Goal: Use online tool/utility: Utilize a website feature to perform a specific function

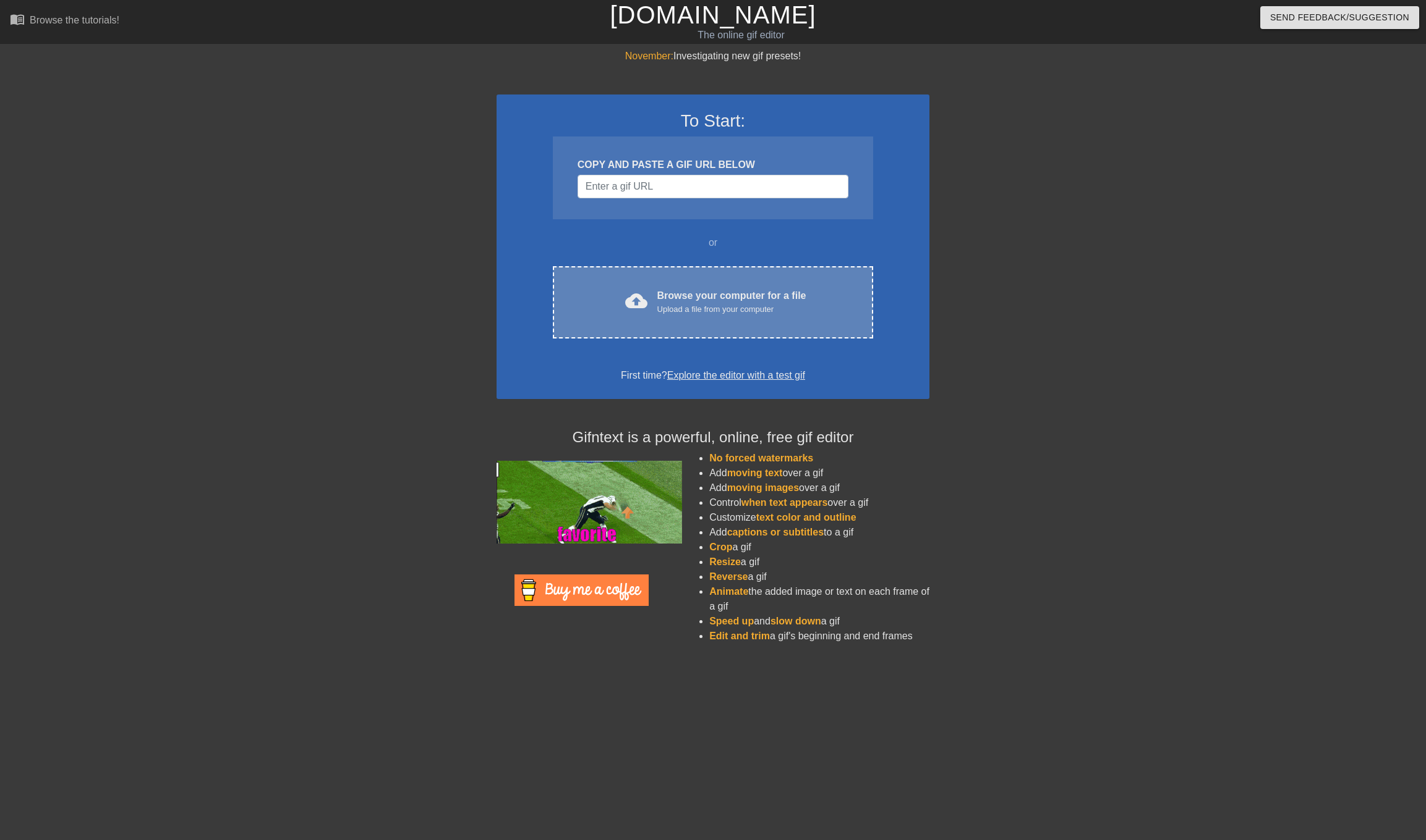
click at [667, 282] on div "cloud_upload Browse your computer for a file Upload a file from your computer C…" at bounding box center [713, 302] width 320 height 72
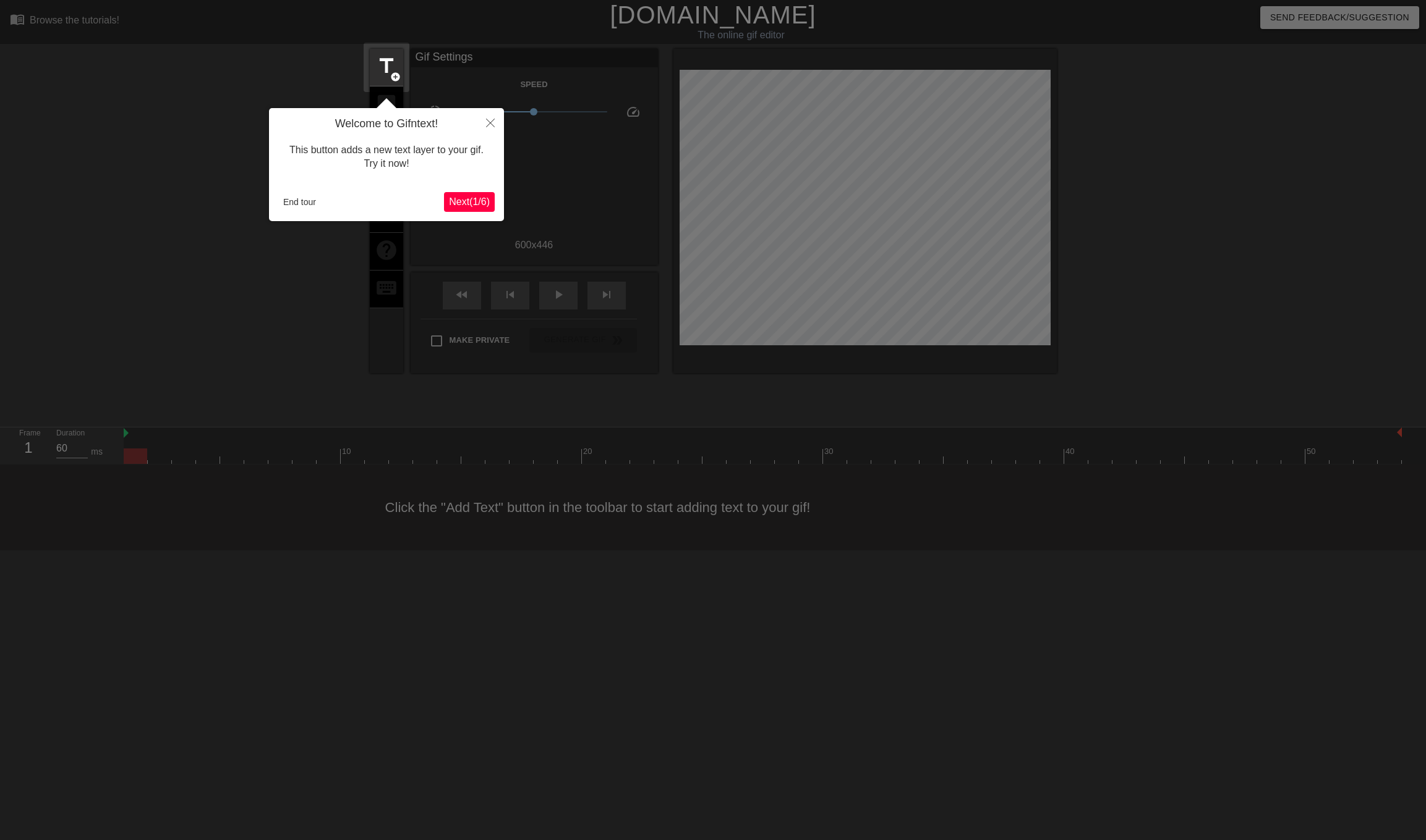
click at [461, 202] on span "Next ( 1 / 6 )" at bounding box center [469, 202] width 41 height 11
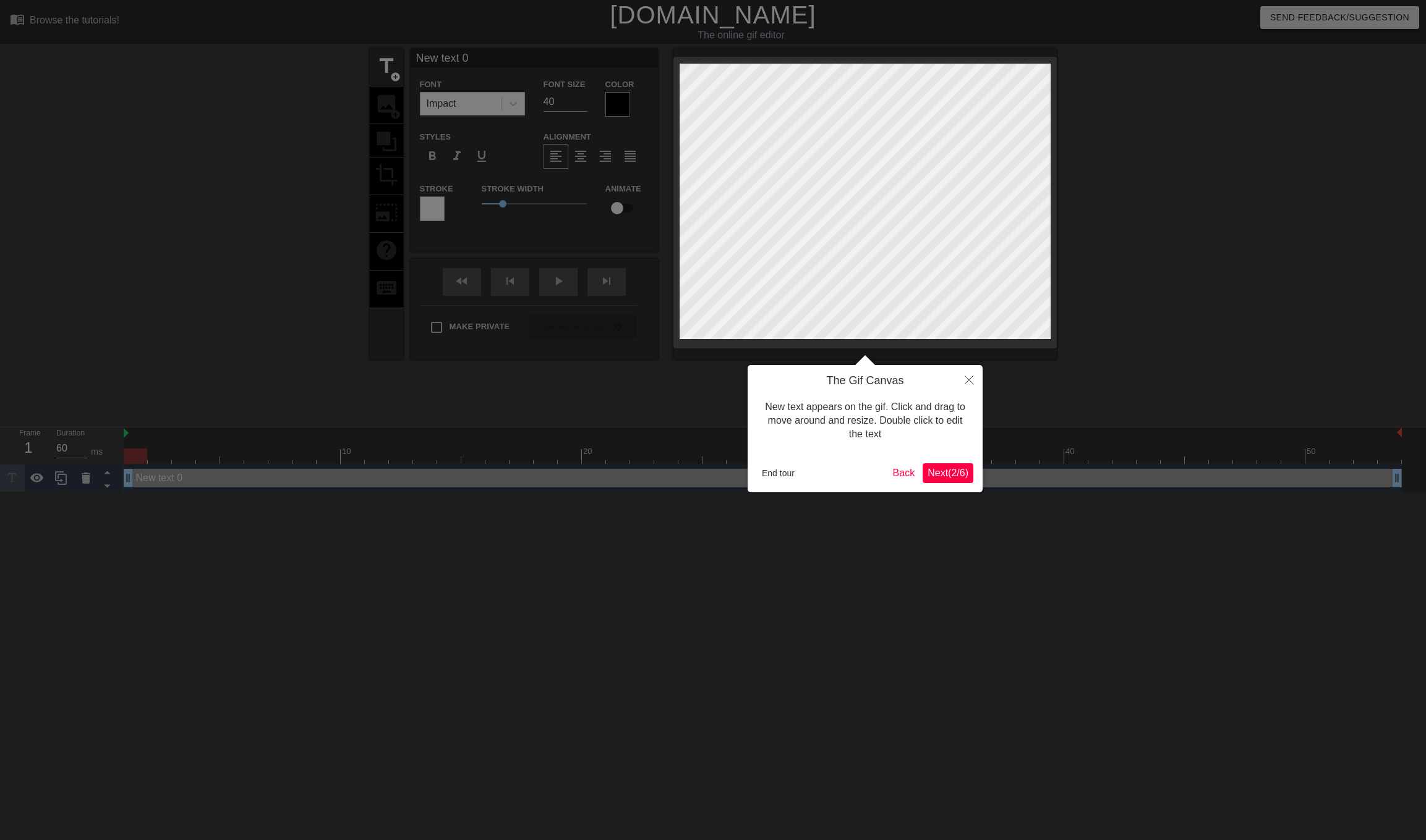
click at [951, 470] on span "Next ( 2 / 6 )" at bounding box center [948, 473] width 41 height 11
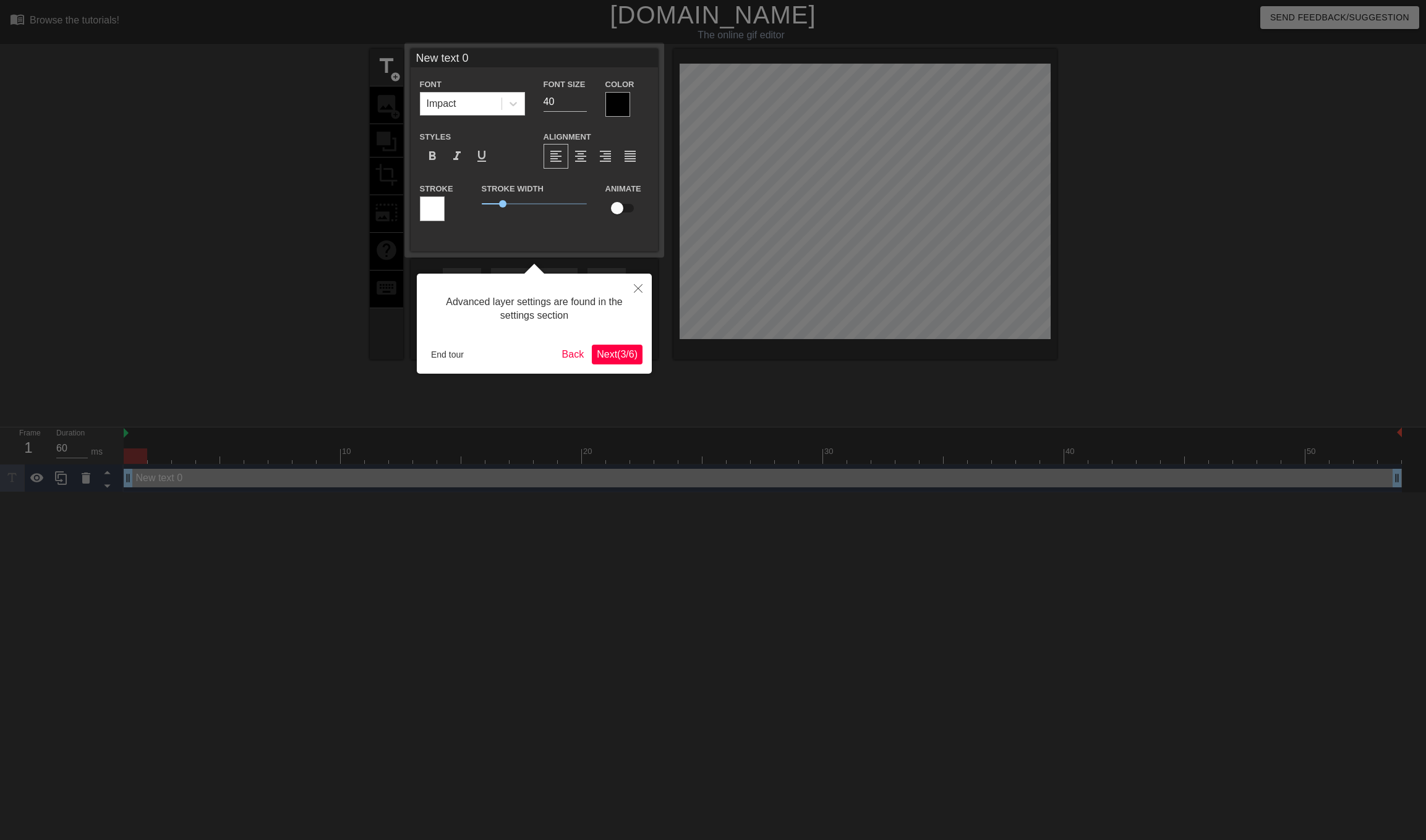
click at [608, 352] on span "Next ( 3 / 6 )" at bounding box center [617, 354] width 41 height 11
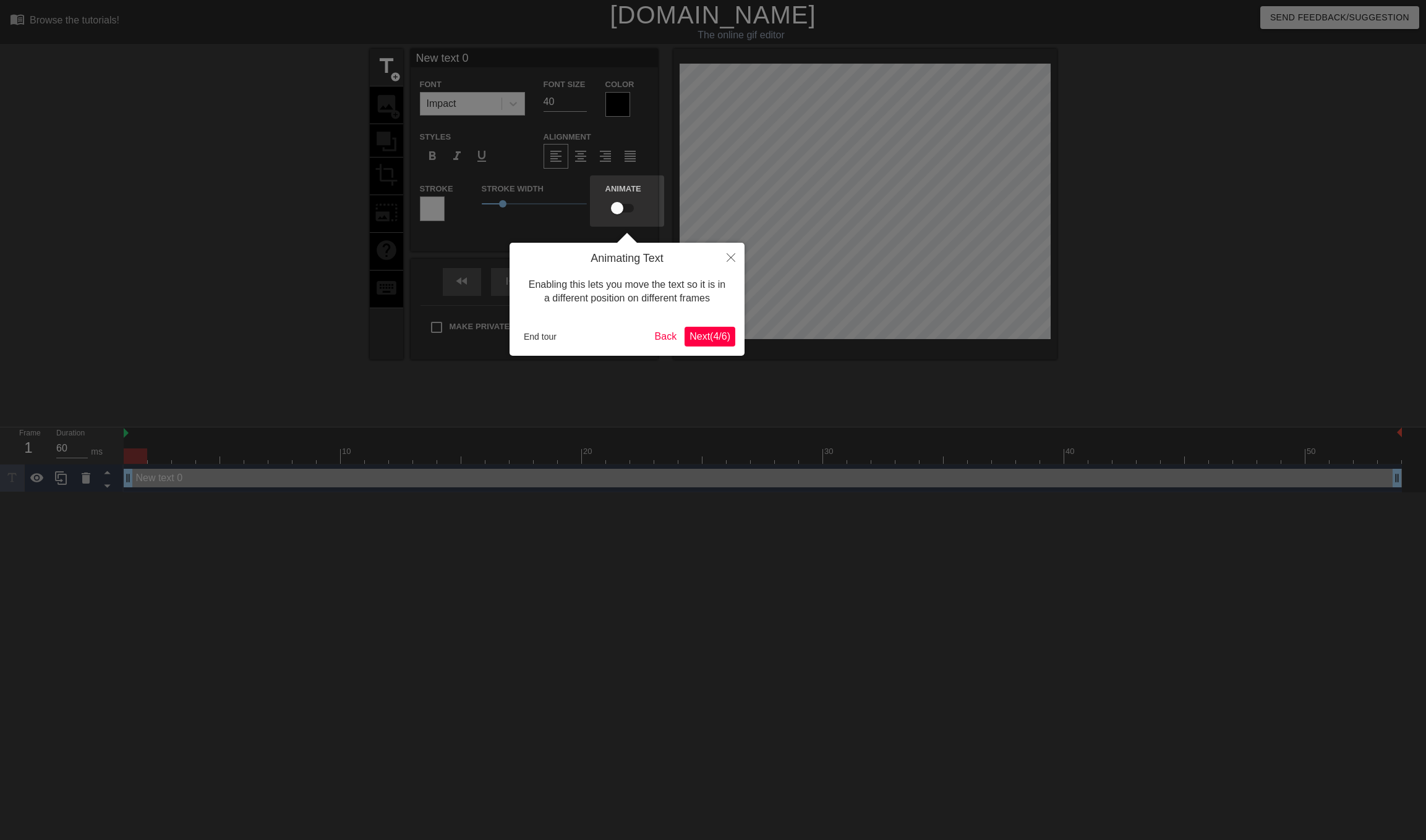
click at [705, 334] on span "Next ( 4 / 6 )" at bounding box center [710, 337] width 41 height 11
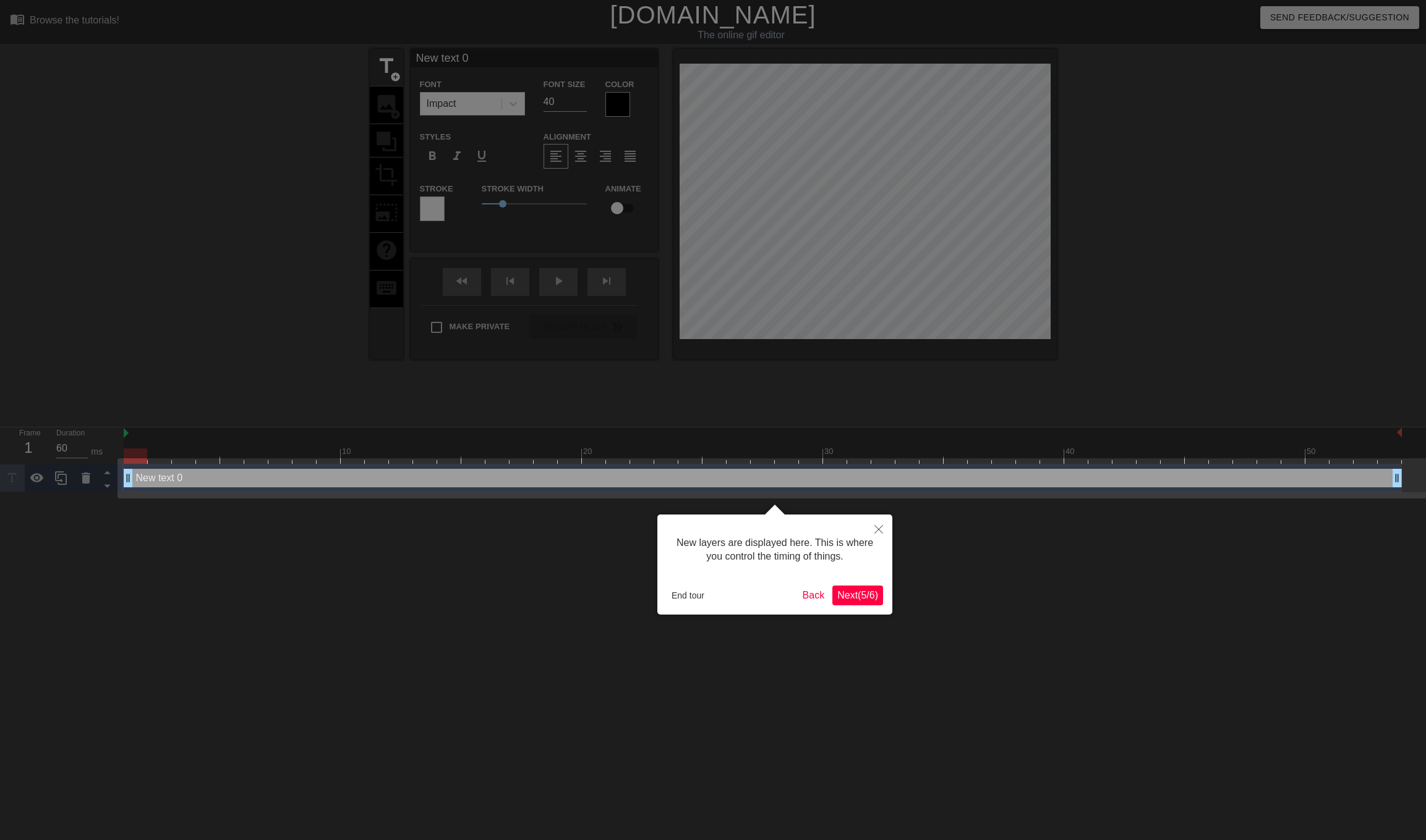
click at [853, 595] on span "Next ( 5 / 6 )" at bounding box center [857, 596] width 41 height 11
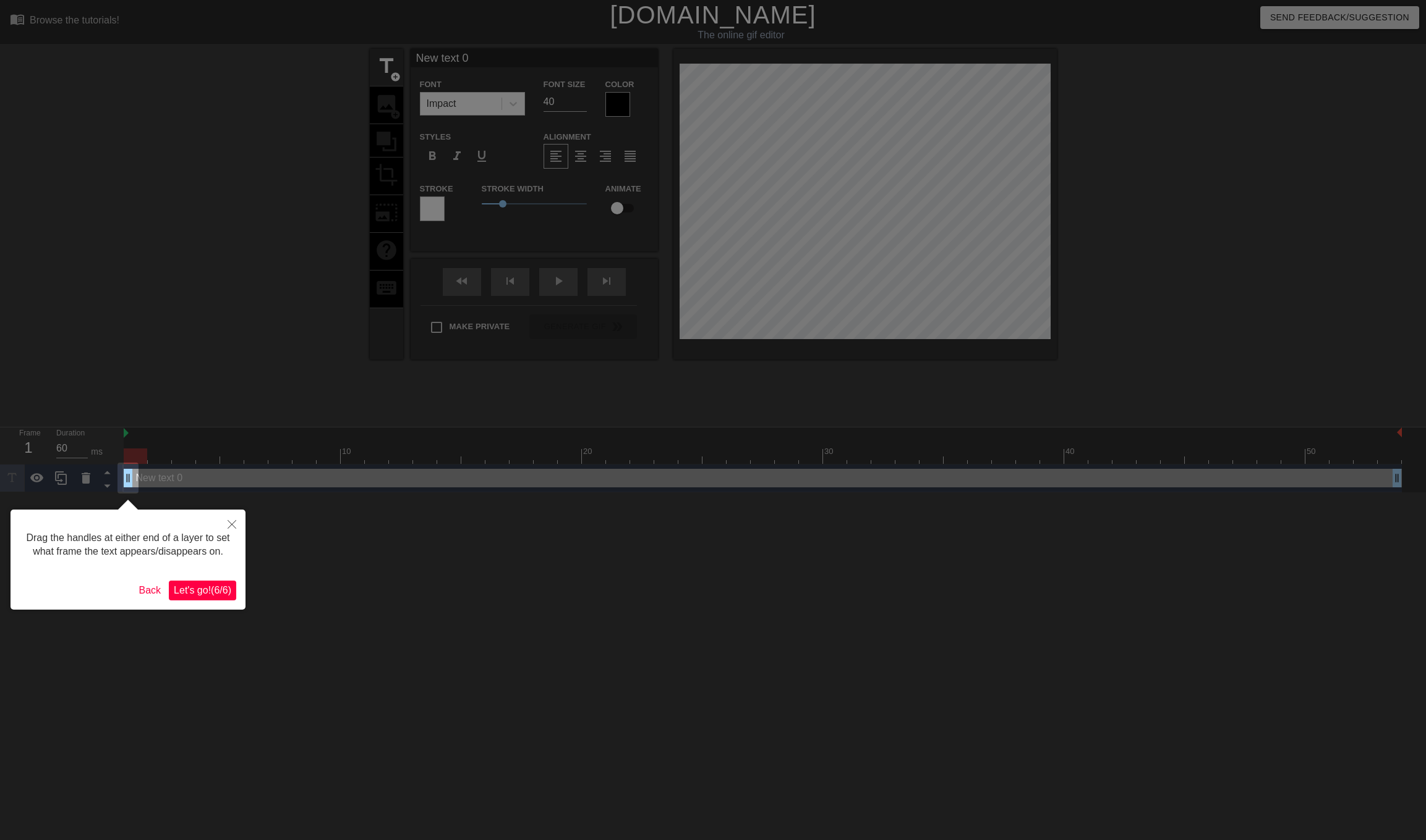
click at [202, 596] on span "Let's go! ( 6 / 6 )" at bounding box center [203, 590] width 58 height 11
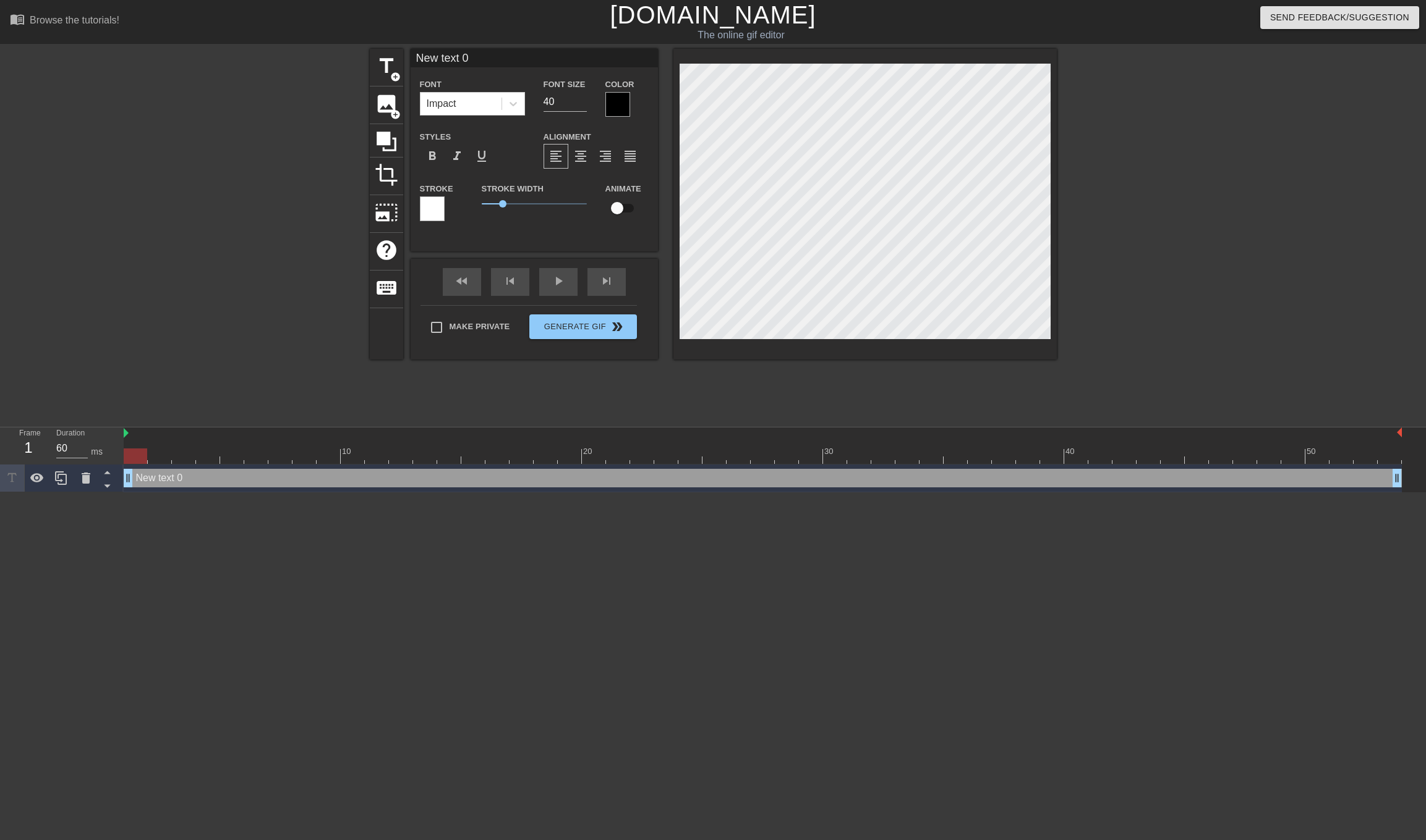
type input "D"
type textarea "D"
type input "DA"
type textarea "DA"
type input "DAT"
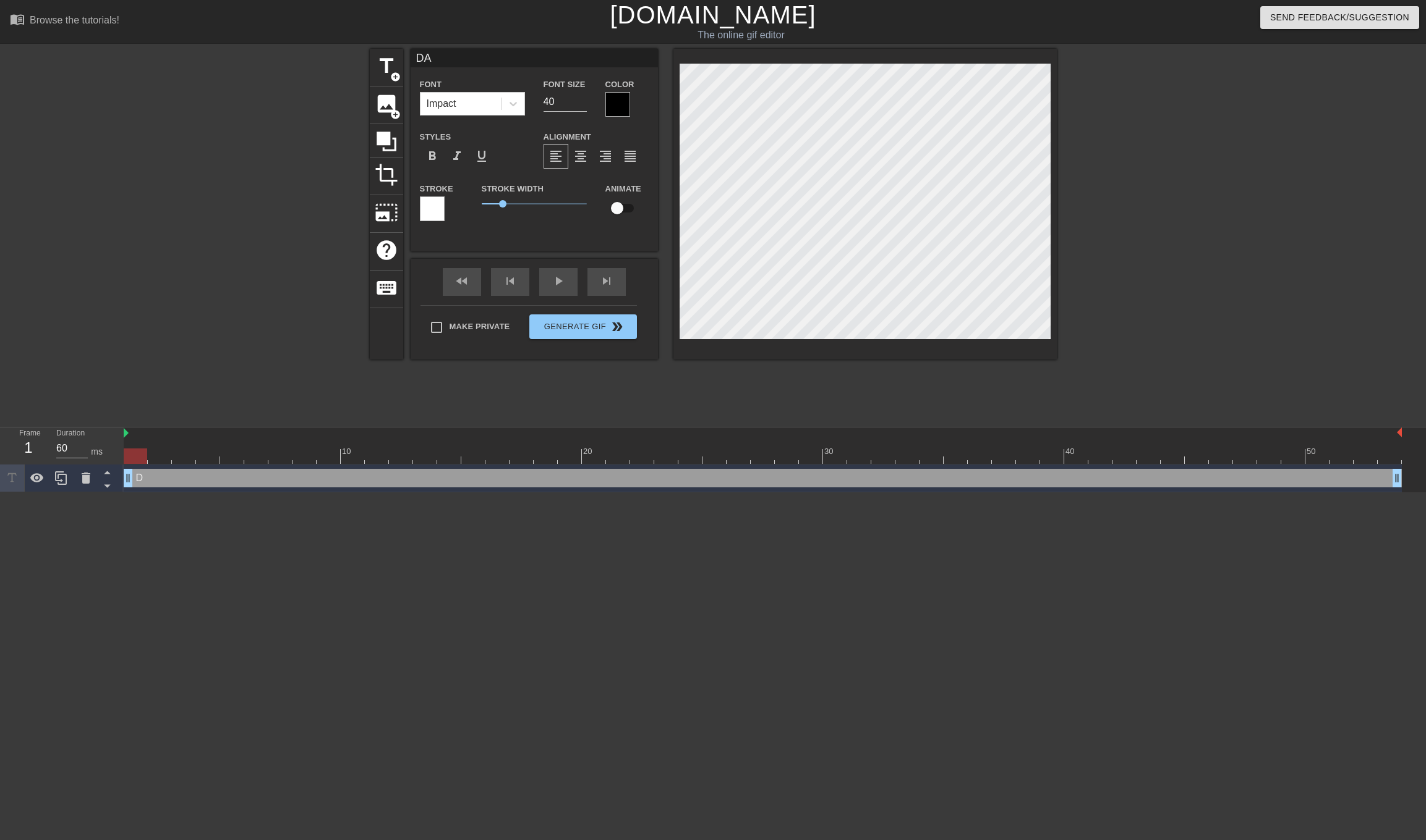
type textarea "DAT"
type input "DATA"
type textarea "DATA"
click at [619, 104] on div at bounding box center [617, 105] width 25 height 25
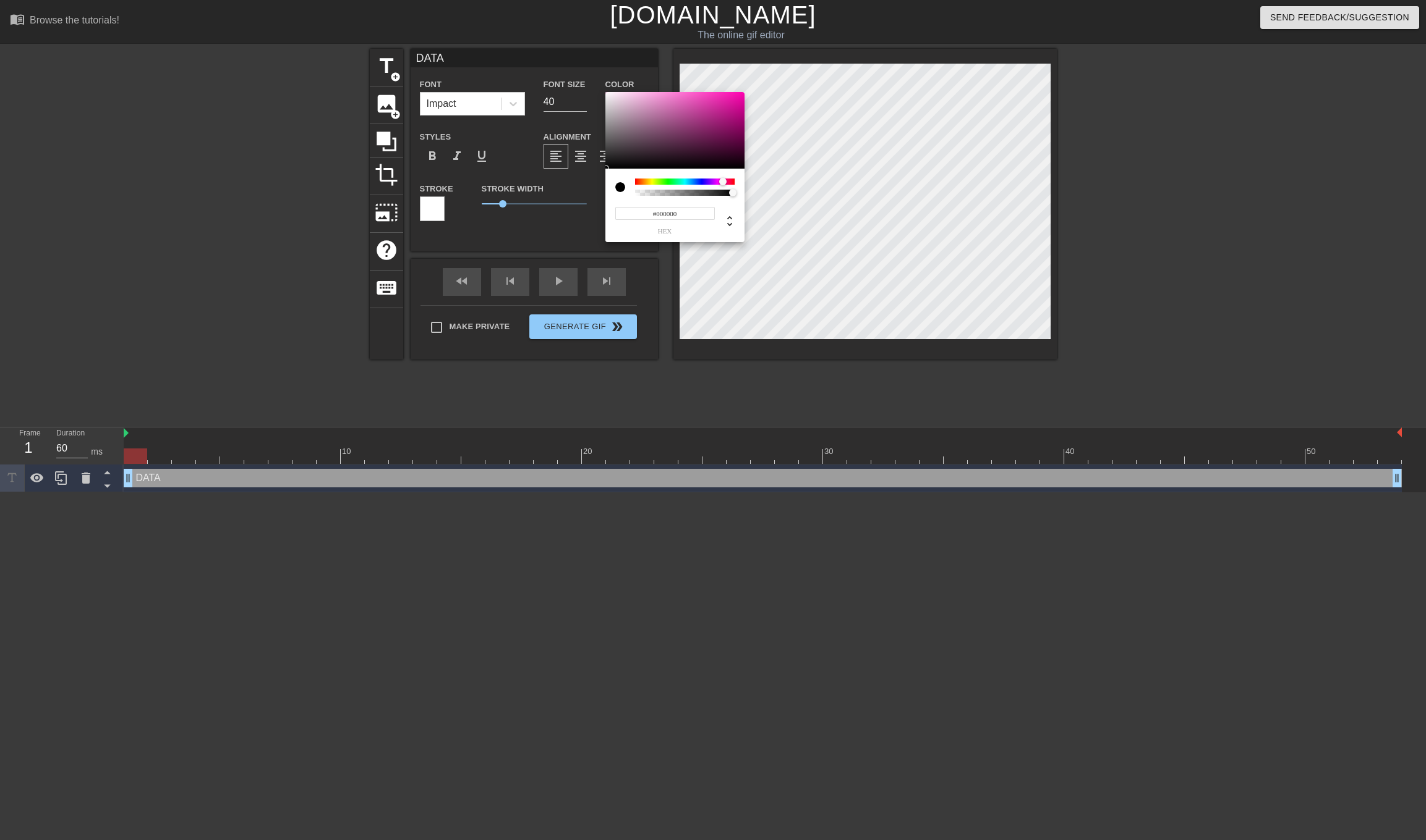
drag, startPoint x: 634, startPoint y: 179, endPoint x: 722, endPoint y: 184, distance: 88.1
click at [722, 184] on div at bounding box center [722, 181] width 7 height 7
type input "#DE15A0"
click at [731, 102] on div at bounding box center [674, 131] width 139 height 76
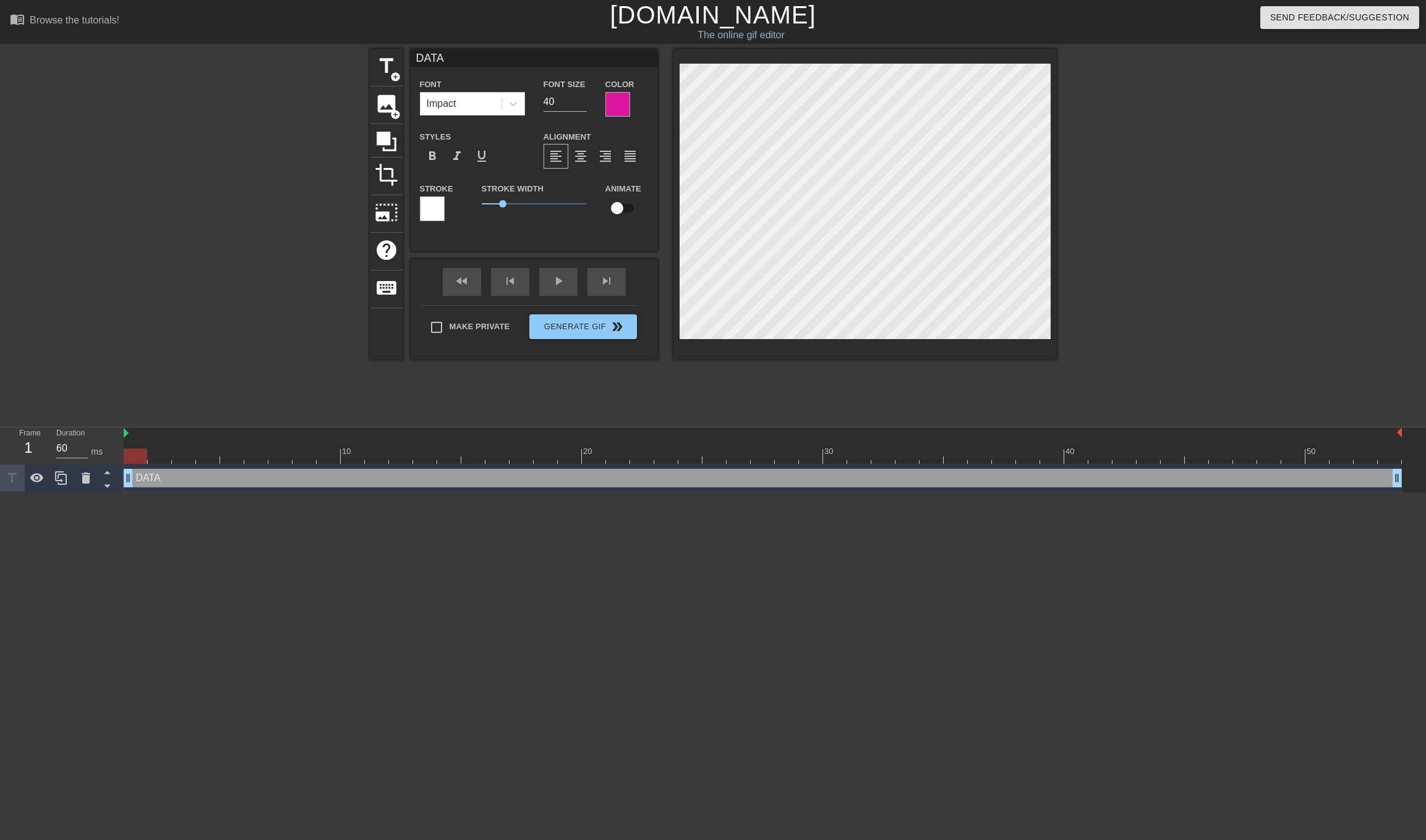
click at [1204, 205] on div at bounding box center [1164, 234] width 186 height 371
click at [431, 208] on div at bounding box center [432, 209] width 25 height 25
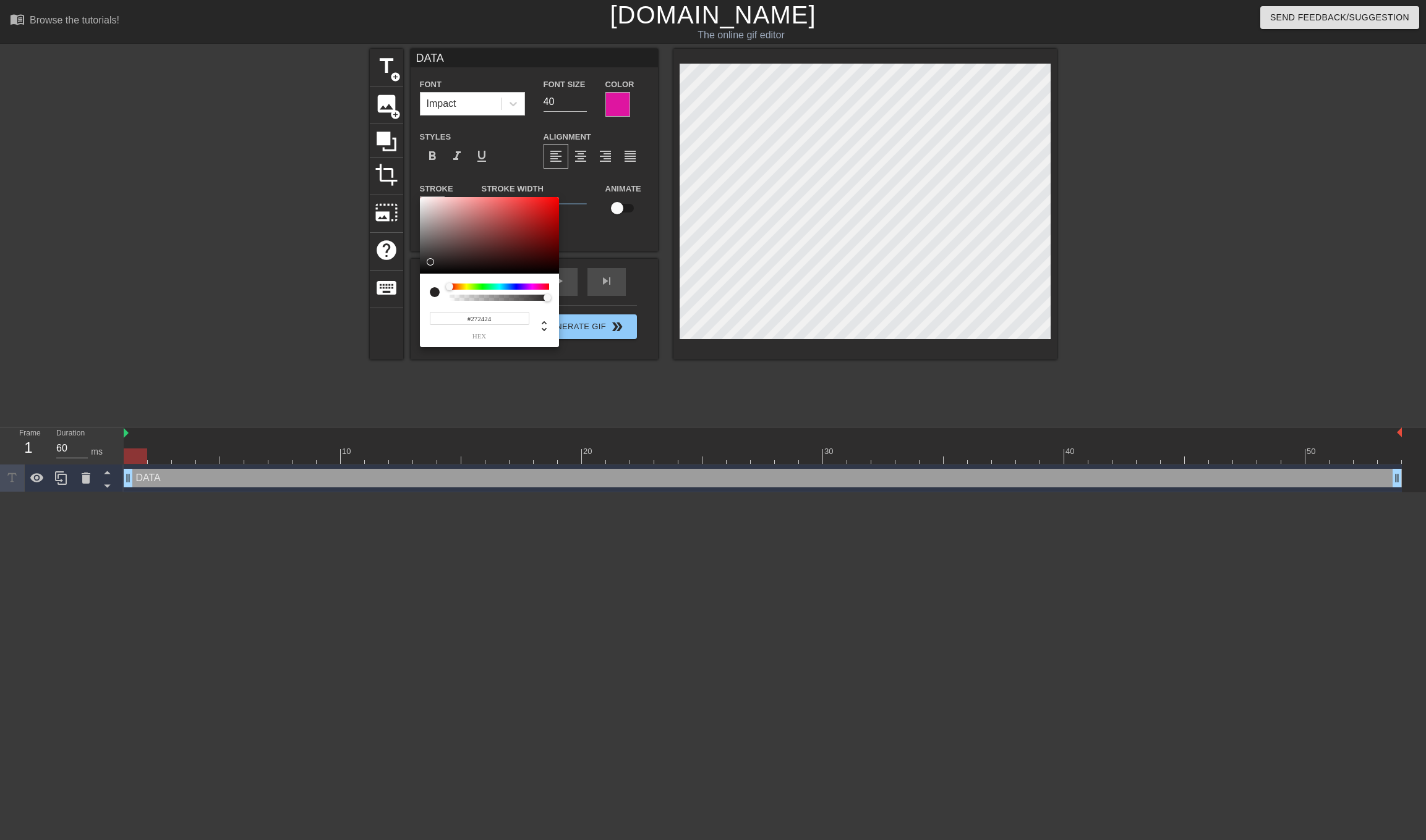
click at [430, 262] on div at bounding box center [489, 235] width 139 height 76
type input "#252427"
click at [522, 289] on div at bounding box center [499, 286] width 100 height 6
click at [519, 289] on div at bounding box center [521, 287] width 7 height 7
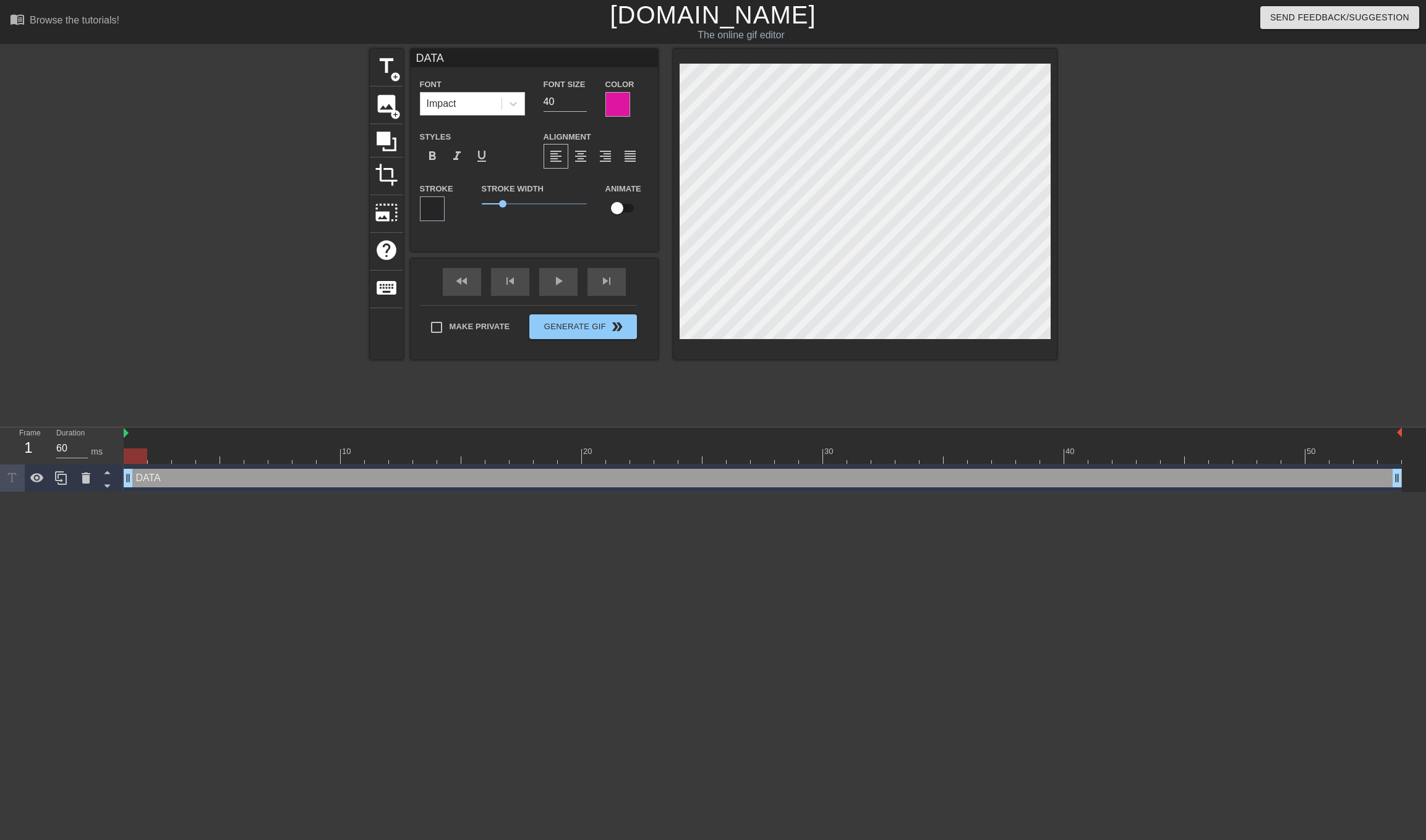
click at [616, 107] on div at bounding box center [617, 105] width 25 height 25
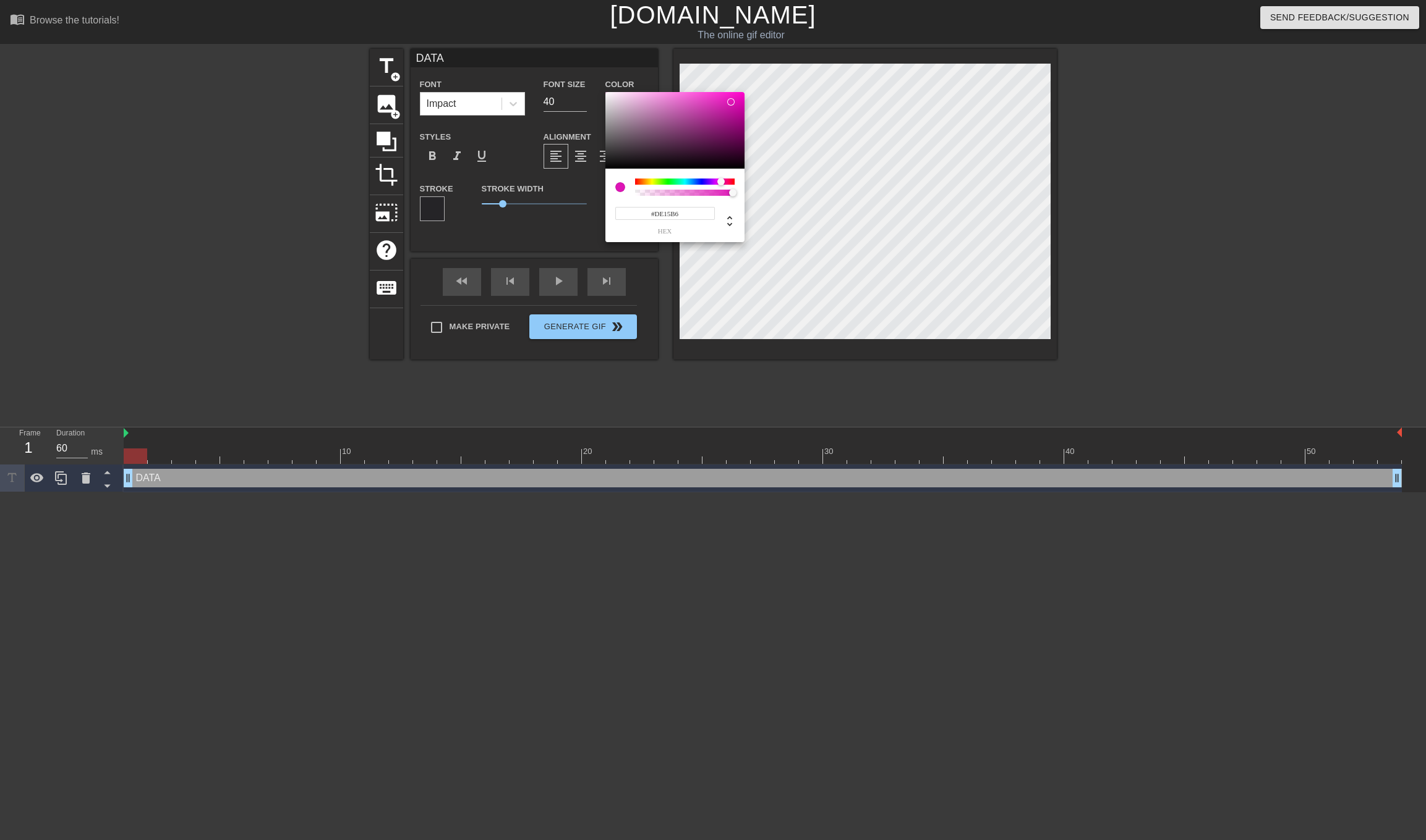
drag, startPoint x: 723, startPoint y: 182, endPoint x: 721, endPoint y: 174, distance: 8.2
click at [721, 174] on div "#DE15B6 hex" at bounding box center [674, 205] width 139 height 74
click at [700, 102] on div at bounding box center [674, 131] width 139 height 76
type input "#E85ACE"
drag, startPoint x: 713, startPoint y: 99, endPoint x: 690, endPoint y: 99, distance: 23.0
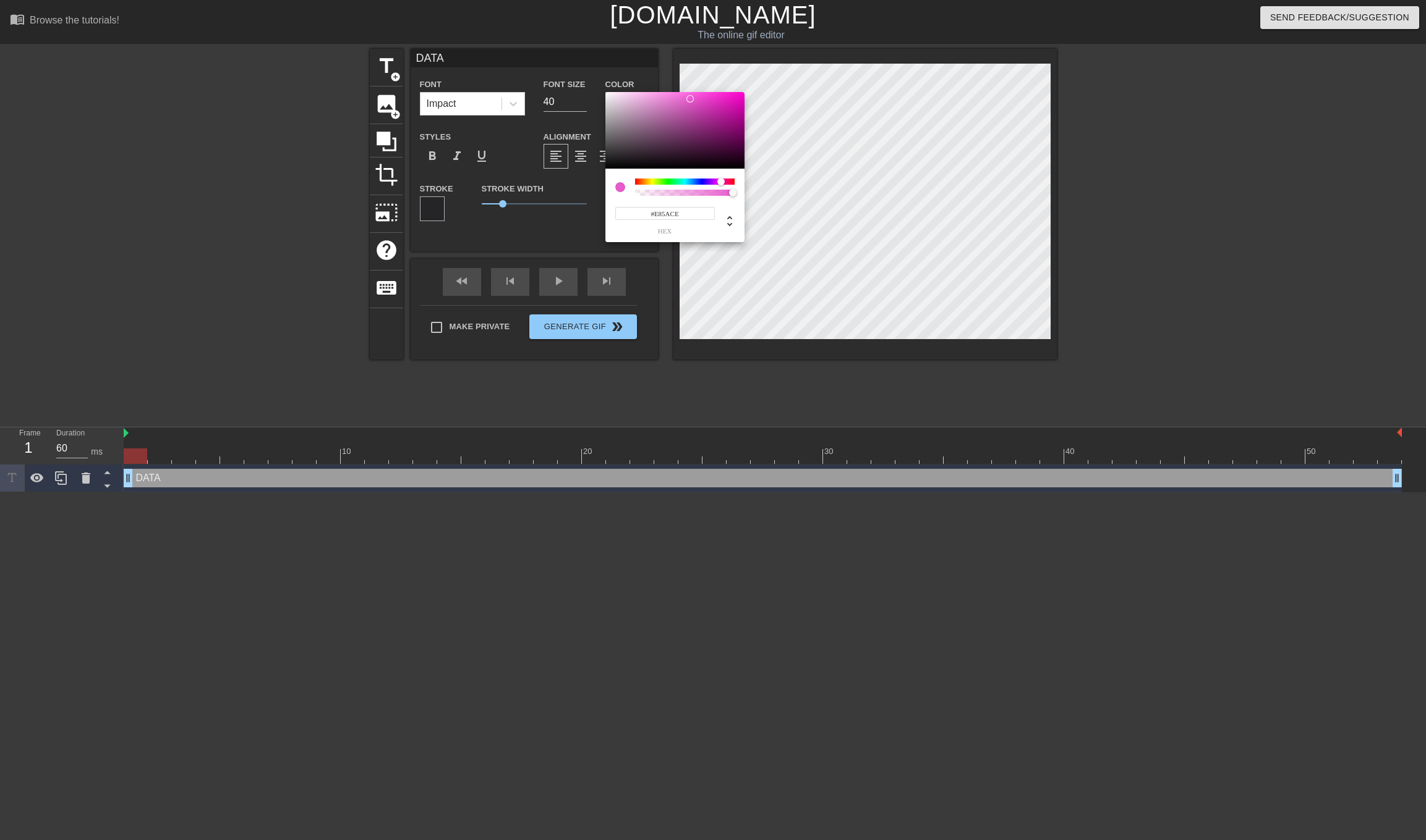
click at [690, 99] on div at bounding box center [674, 131] width 139 height 76
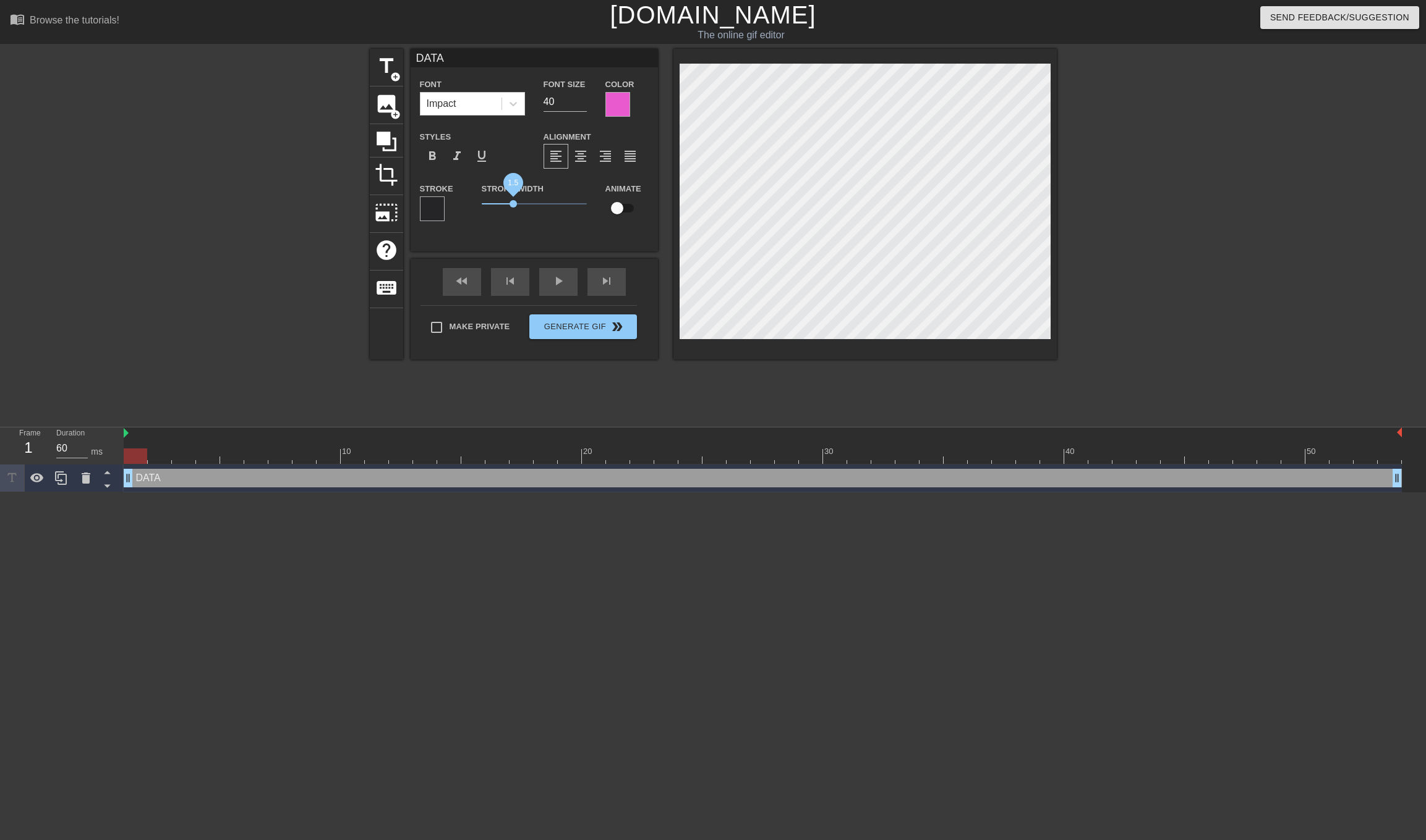
drag, startPoint x: 506, startPoint y: 202, endPoint x: 514, endPoint y: 204, distance: 8.2
click at [514, 204] on span "1.5" at bounding box center [513, 203] width 7 height 7
click at [583, 100] on input "41" at bounding box center [565, 102] width 44 height 20
type input "42"
click at [583, 100] on input "42" at bounding box center [565, 102] width 44 height 20
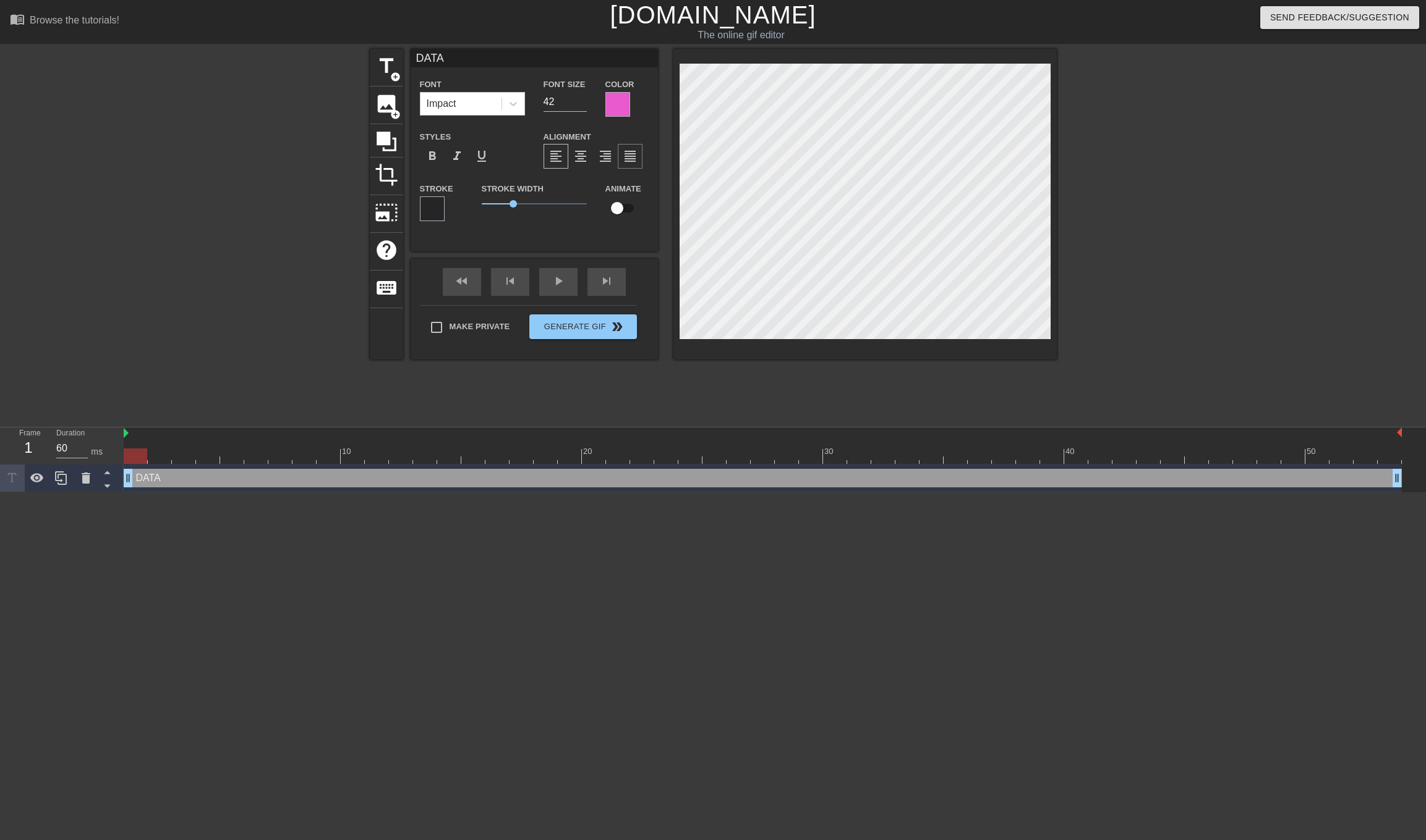
type input "d"
type textarea "d"
type input "da"
type textarea "da"
type input "dat"
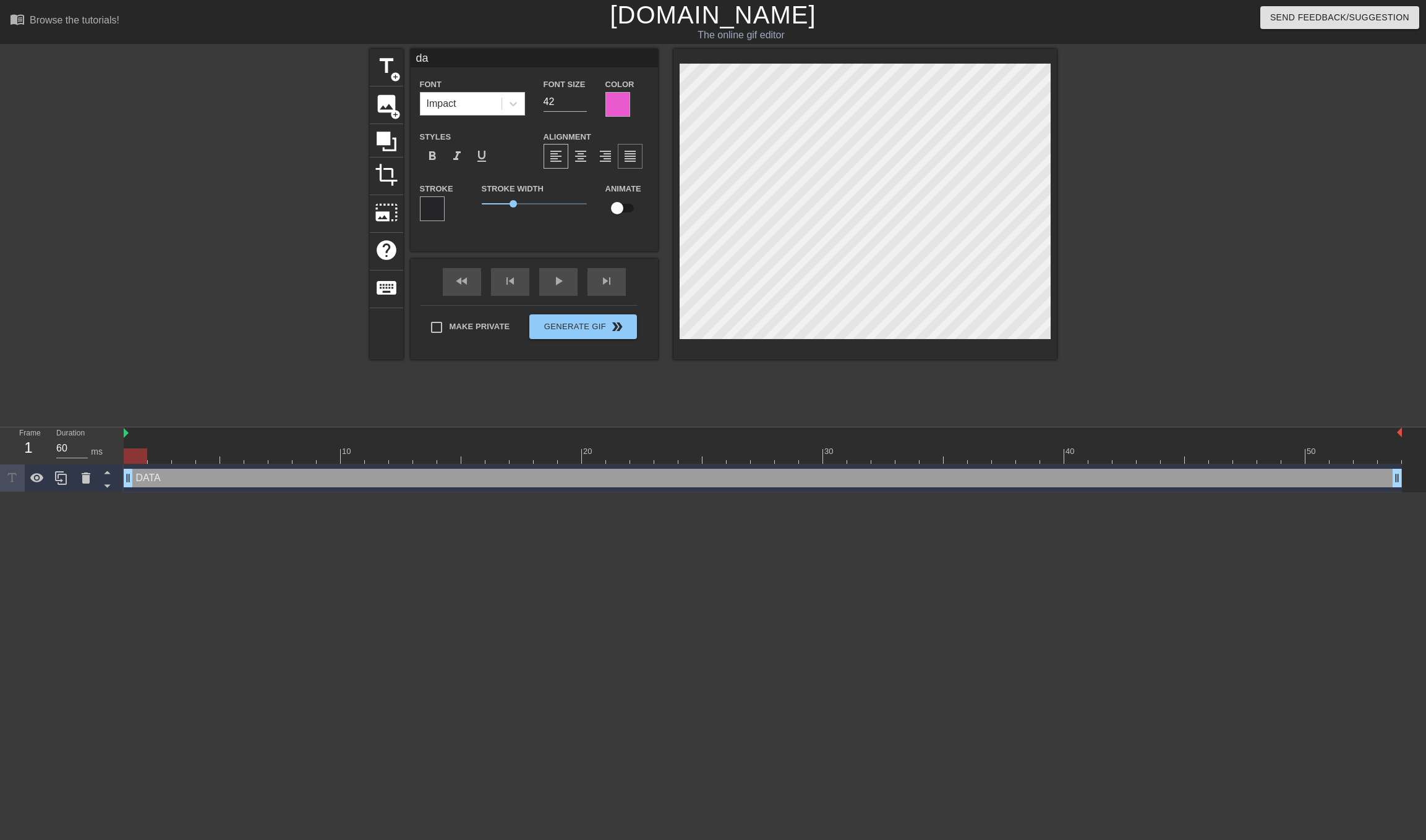
type textarea "dat"
type input "data"
type textarea "data"
click at [773, 361] on div "title add_circle image add_circle crop photo_size_select_large help keyboard da…" at bounding box center [713, 234] width 687 height 371
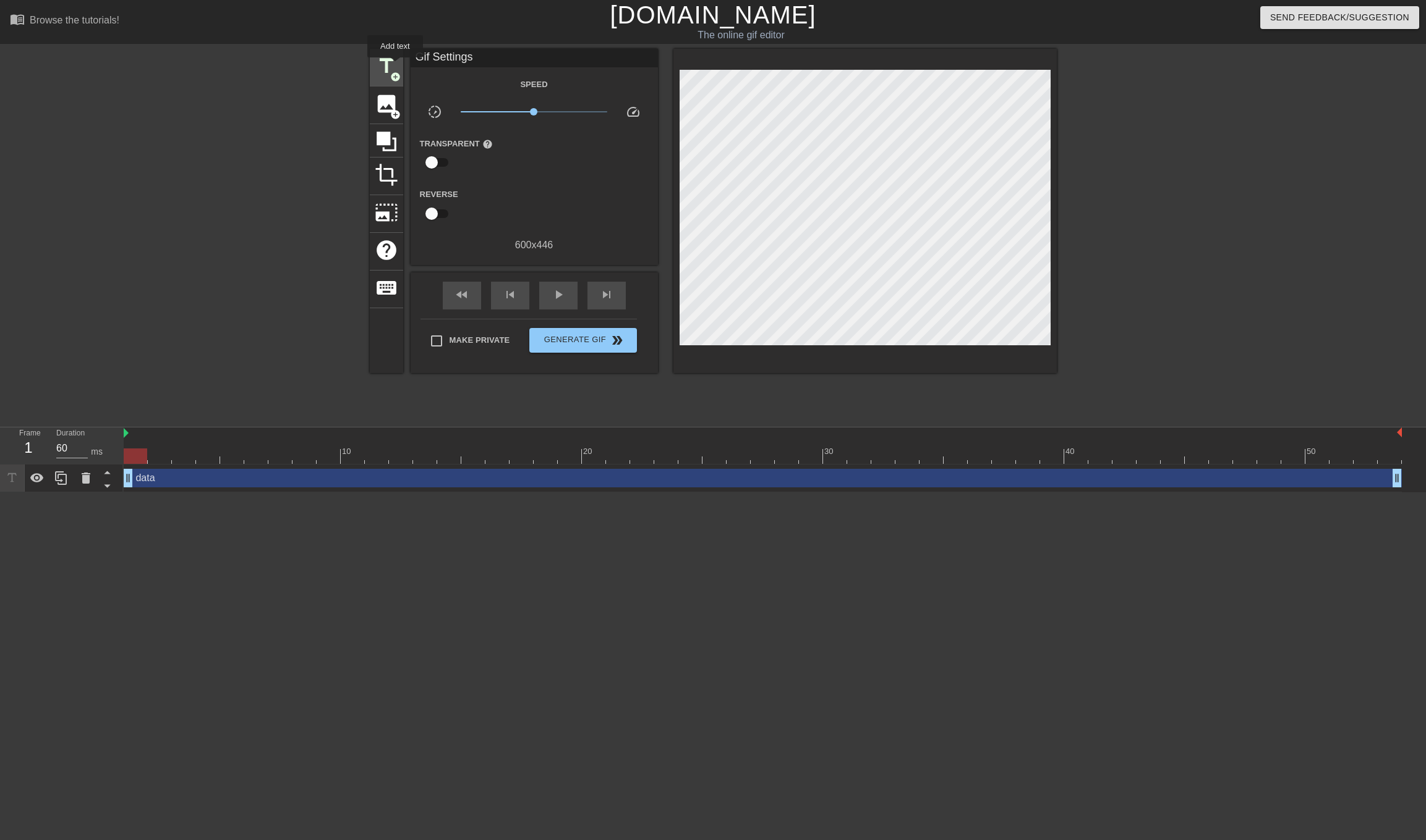
click at [395, 66] on span "title" at bounding box center [386, 66] width 23 height 23
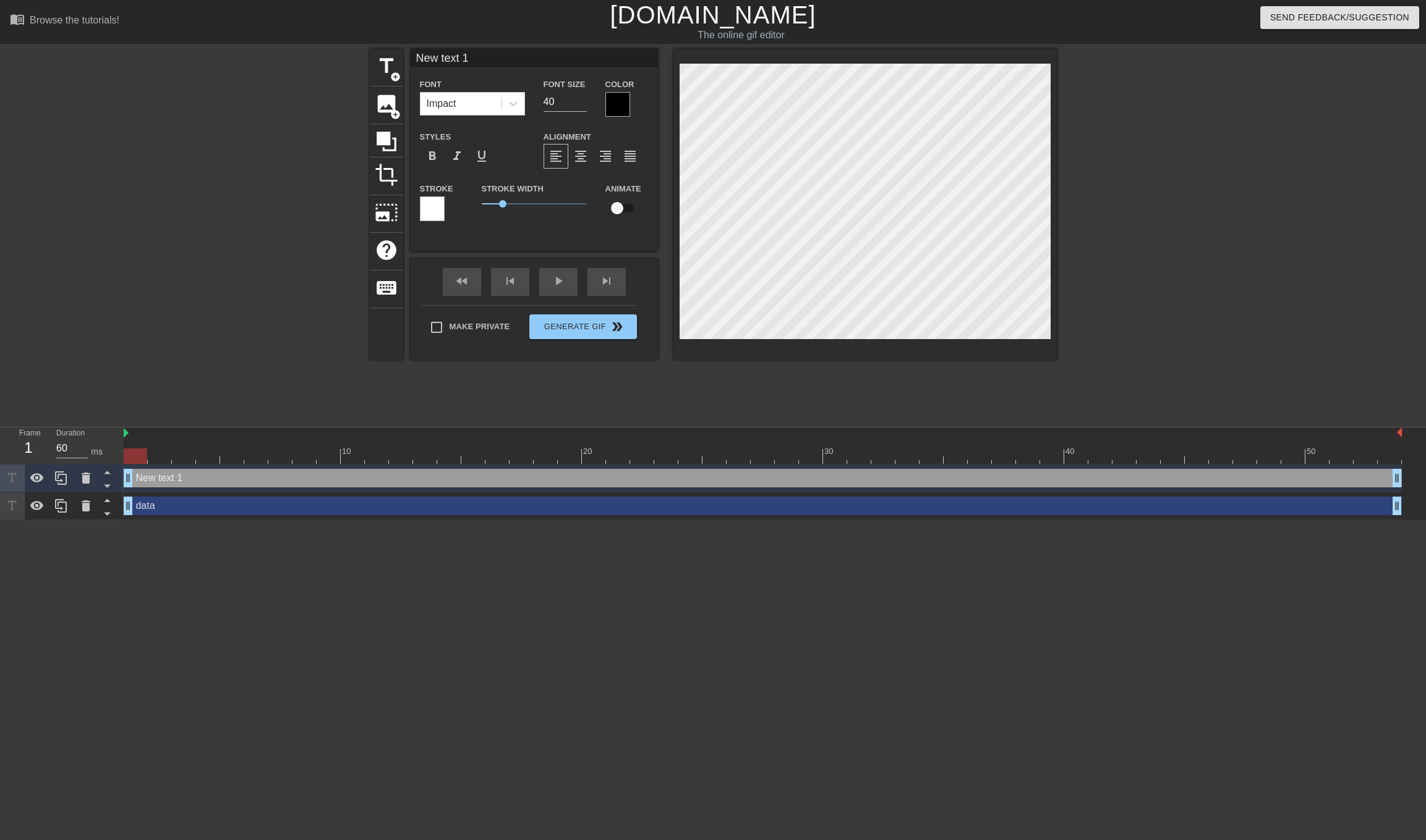
type input "K"
type textarea "K"
type input "KI"
type textarea "KI"
click at [619, 104] on div at bounding box center [617, 105] width 25 height 25
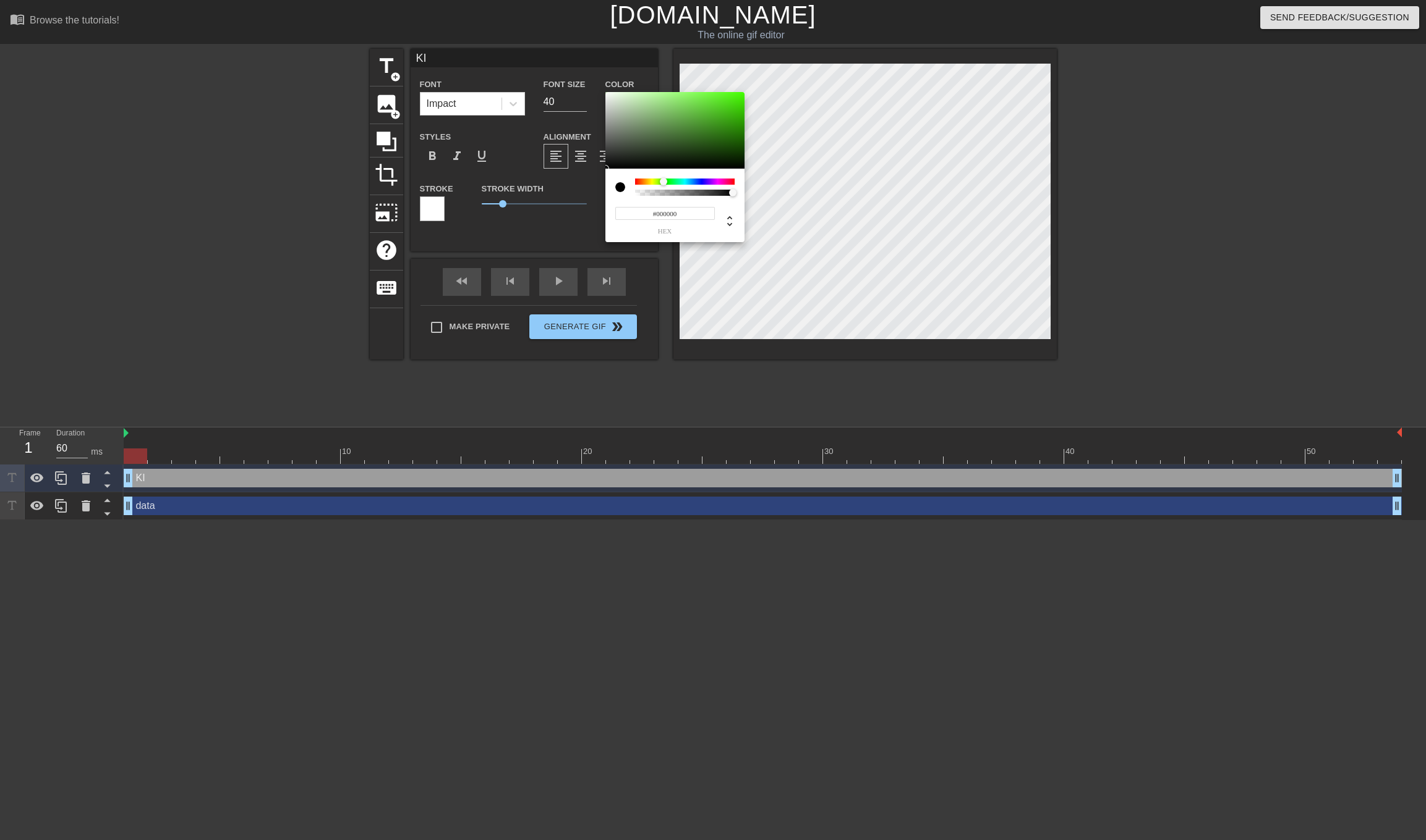
click at [664, 184] on div at bounding box center [685, 181] width 100 height 6
type input "#2D7513"
click at [721, 133] on div at bounding box center [674, 131] width 139 height 76
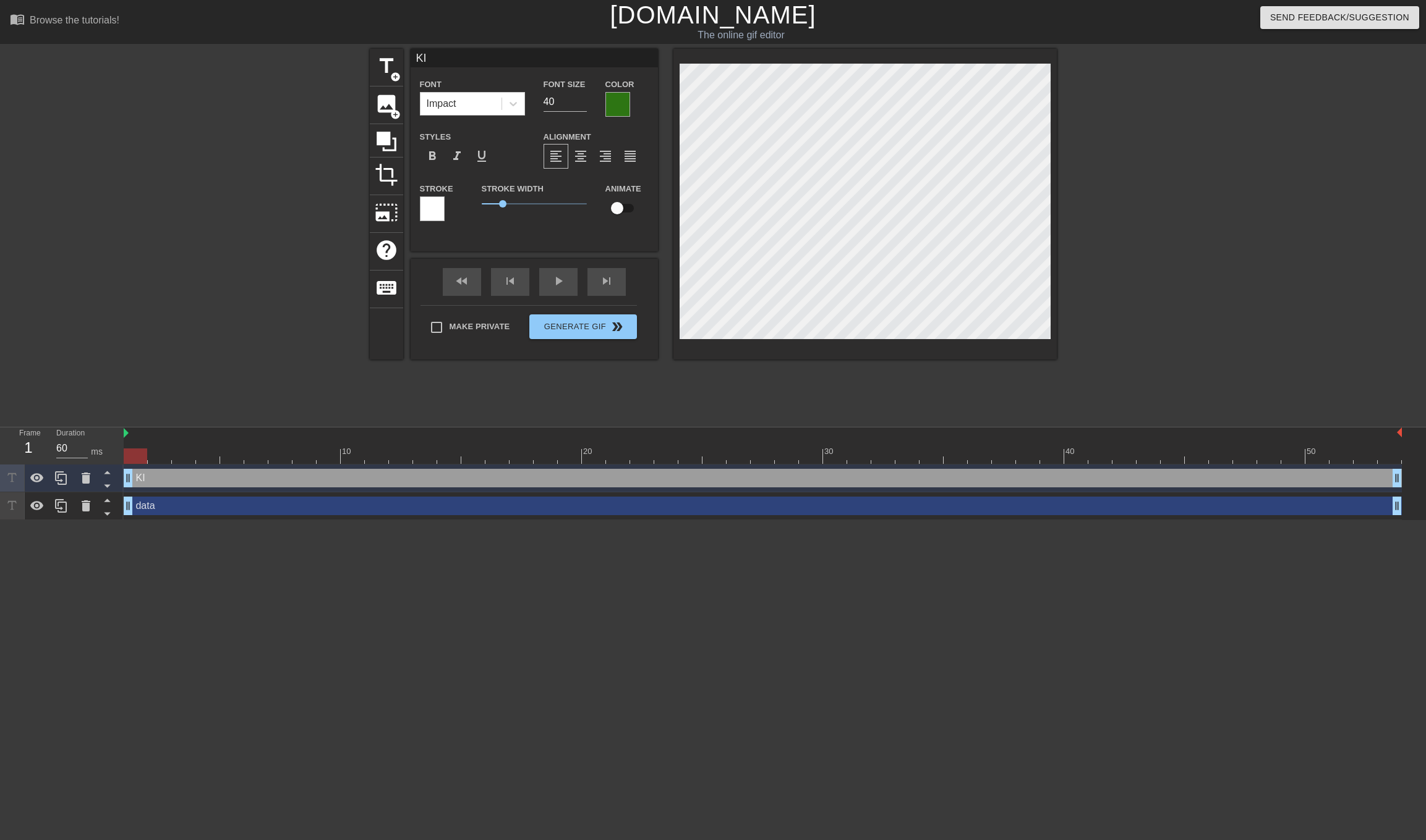
click at [619, 102] on div at bounding box center [617, 105] width 25 height 25
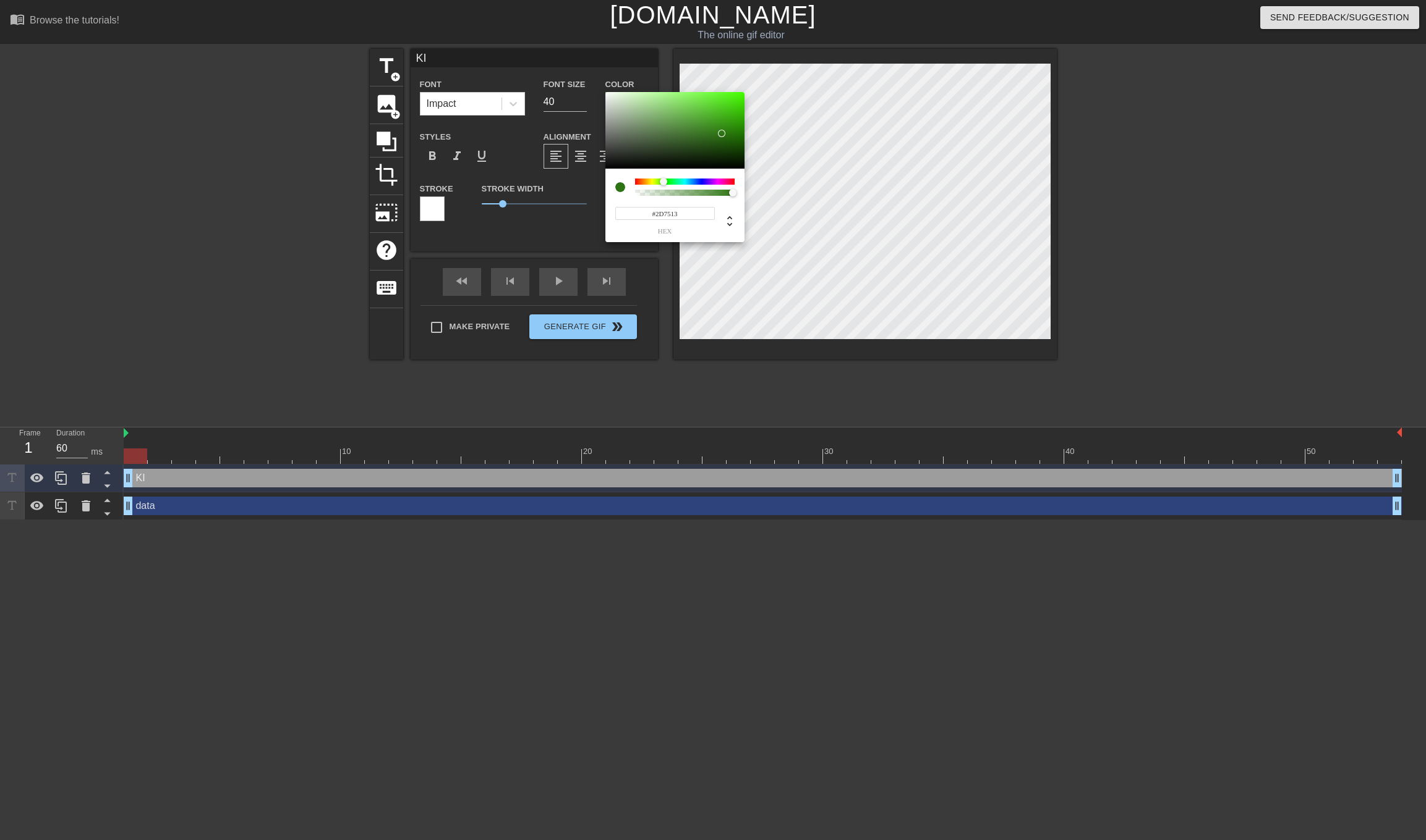
type input "#73E44B"
click at [698, 100] on div at bounding box center [674, 131] width 139 height 76
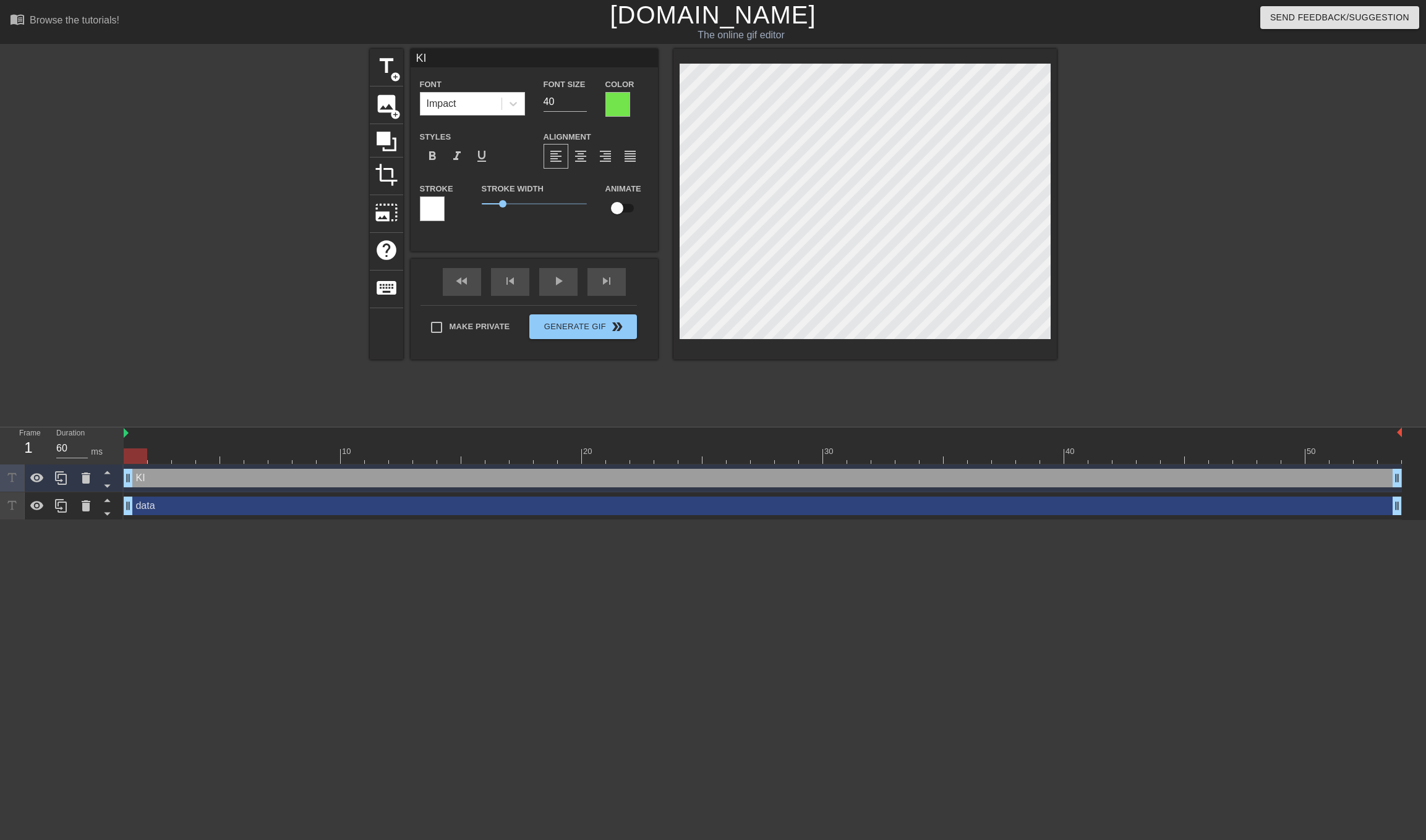
click at [433, 202] on div at bounding box center [432, 209] width 25 height 25
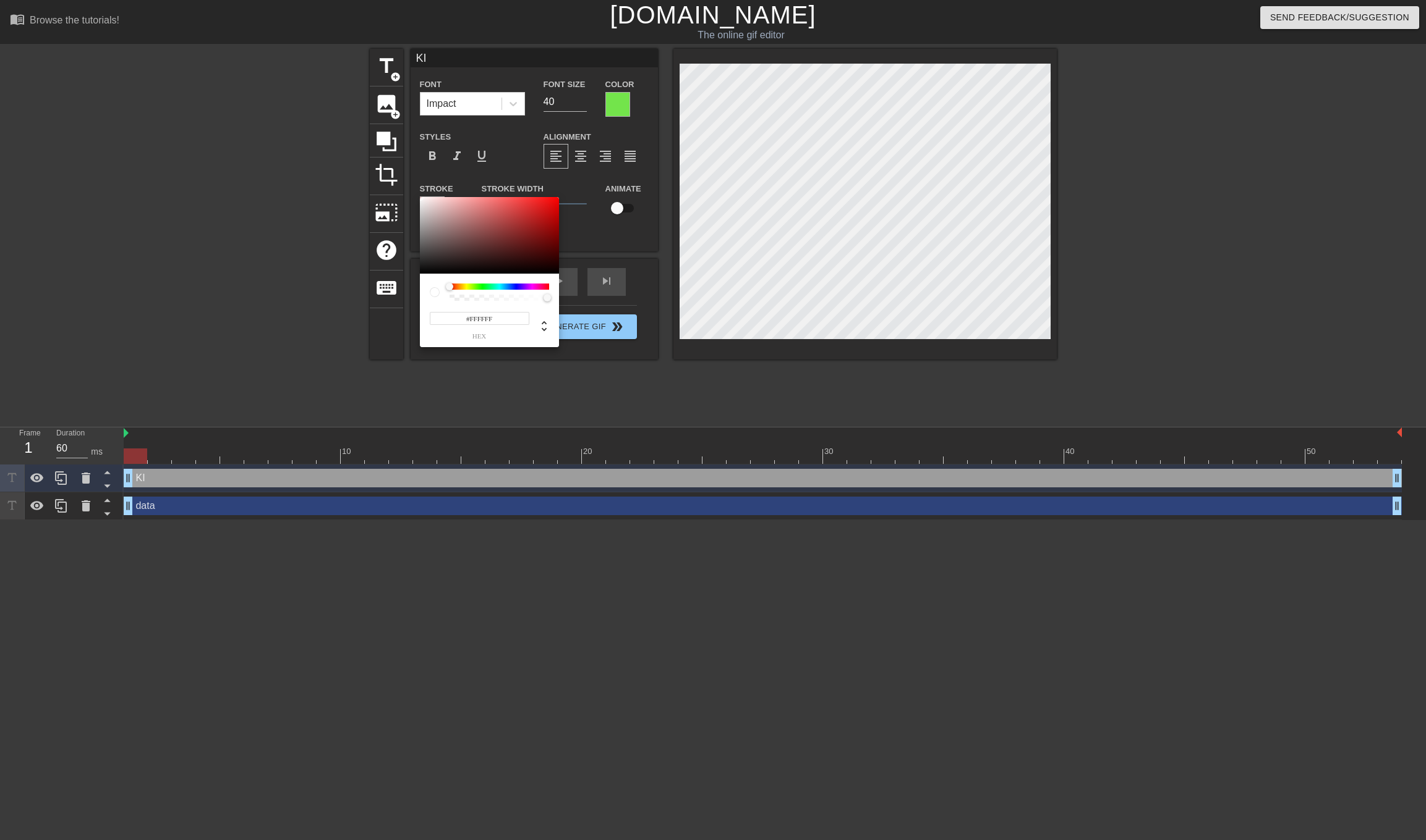
type input "#121111"
click at [431, 268] on div at bounding box center [489, 235] width 139 height 76
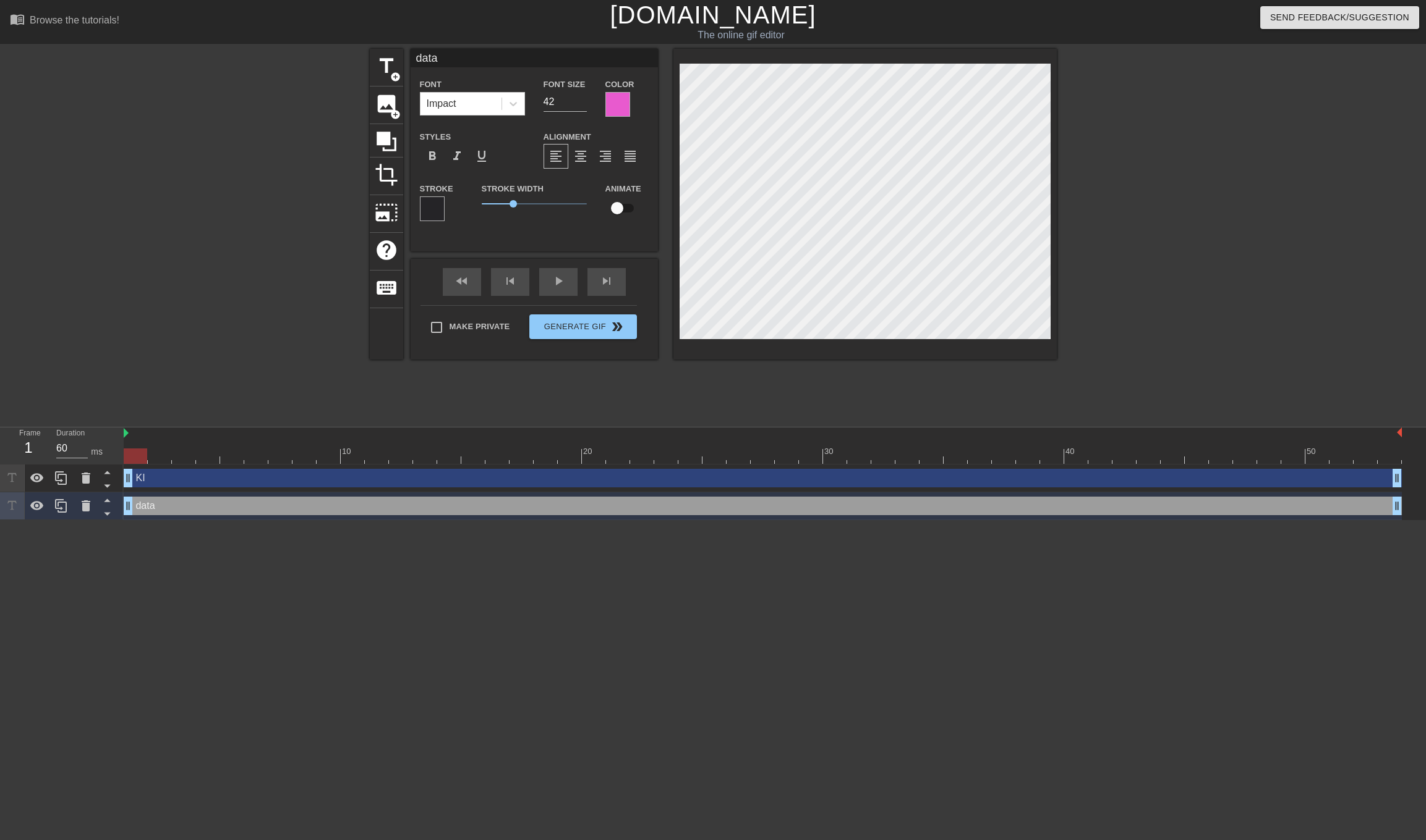
click at [614, 209] on input "checkbox" at bounding box center [617, 208] width 70 height 23
checkbox input "true"
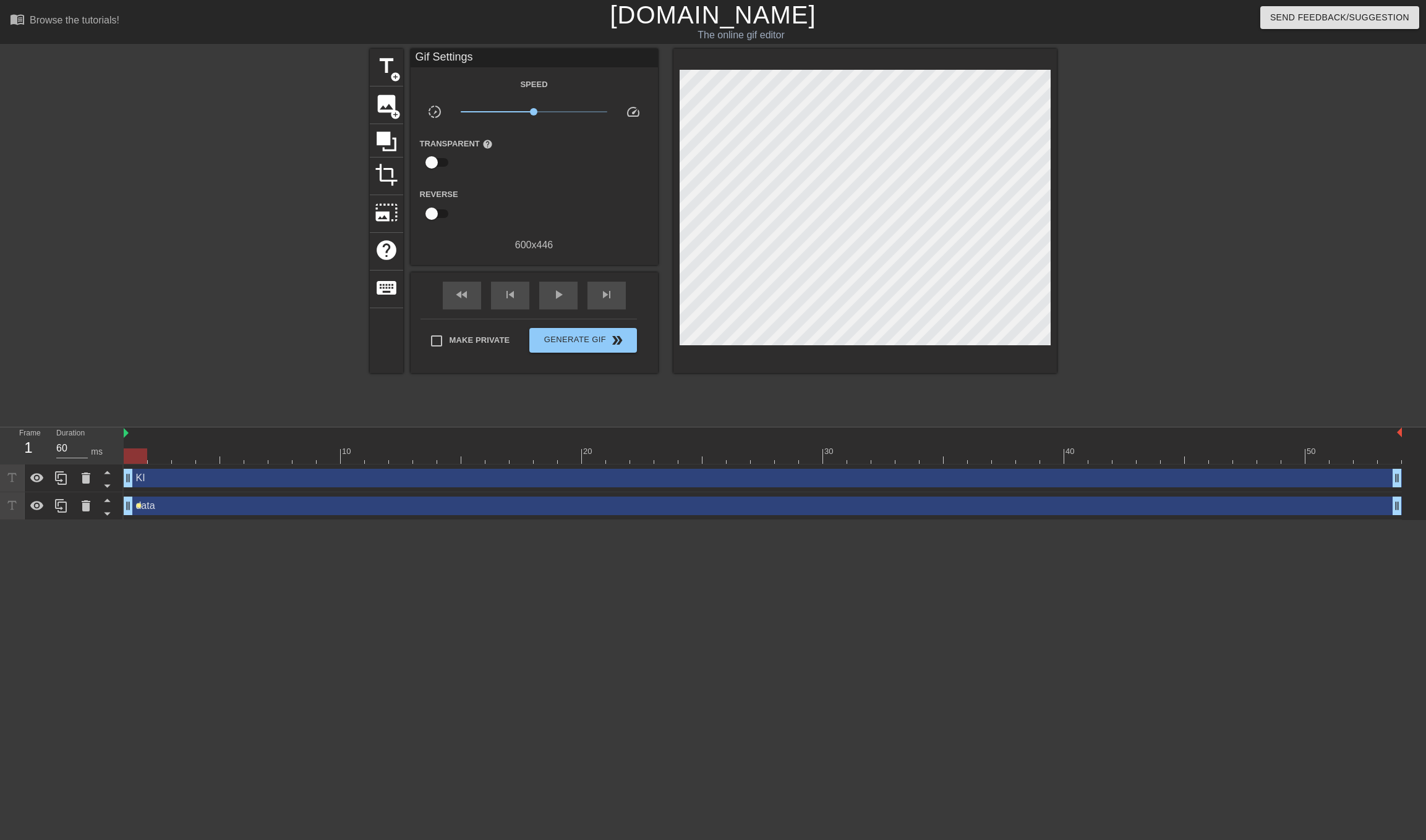
click at [139, 505] on span "lens" at bounding box center [139, 505] width 5 height 5
click at [765, 282] on div at bounding box center [713, 420] width 1426 height 840
drag, startPoint x: 138, startPoint y: 505, endPoint x: 176, endPoint y: 507, distance: 38.1
click at [176, 507] on div "data drag_handle drag_handle lens" at bounding box center [762, 505] width 1278 height 19
drag, startPoint x: 129, startPoint y: 510, endPoint x: 122, endPoint y: 500, distance: 12.2
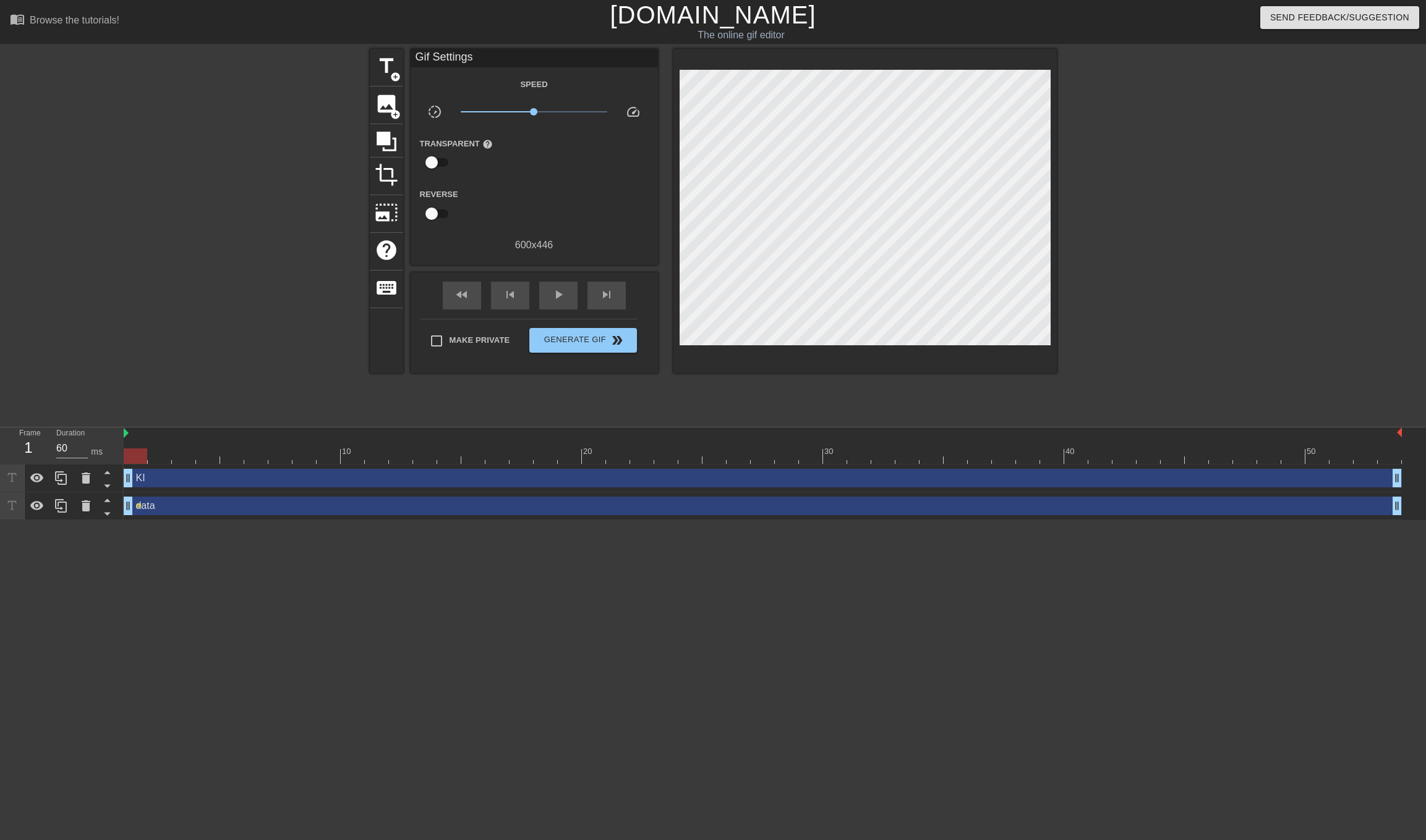
click at [122, 500] on div "Frame 1 Duration 60 ms 10 20 30 40 50 KI drag_handle drag_handle data drag_hand…" at bounding box center [713, 474] width 1426 height 92
drag, startPoint x: 129, startPoint y: 507, endPoint x: 147, endPoint y: 507, distance: 18.0
drag, startPoint x: 151, startPoint y: 505, endPoint x: 171, endPoint y: 505, distance: 20.0
click at [171, 505] on div "data drag_handle drag_handle" at bounding box center [762, 505] width 1278 height 19
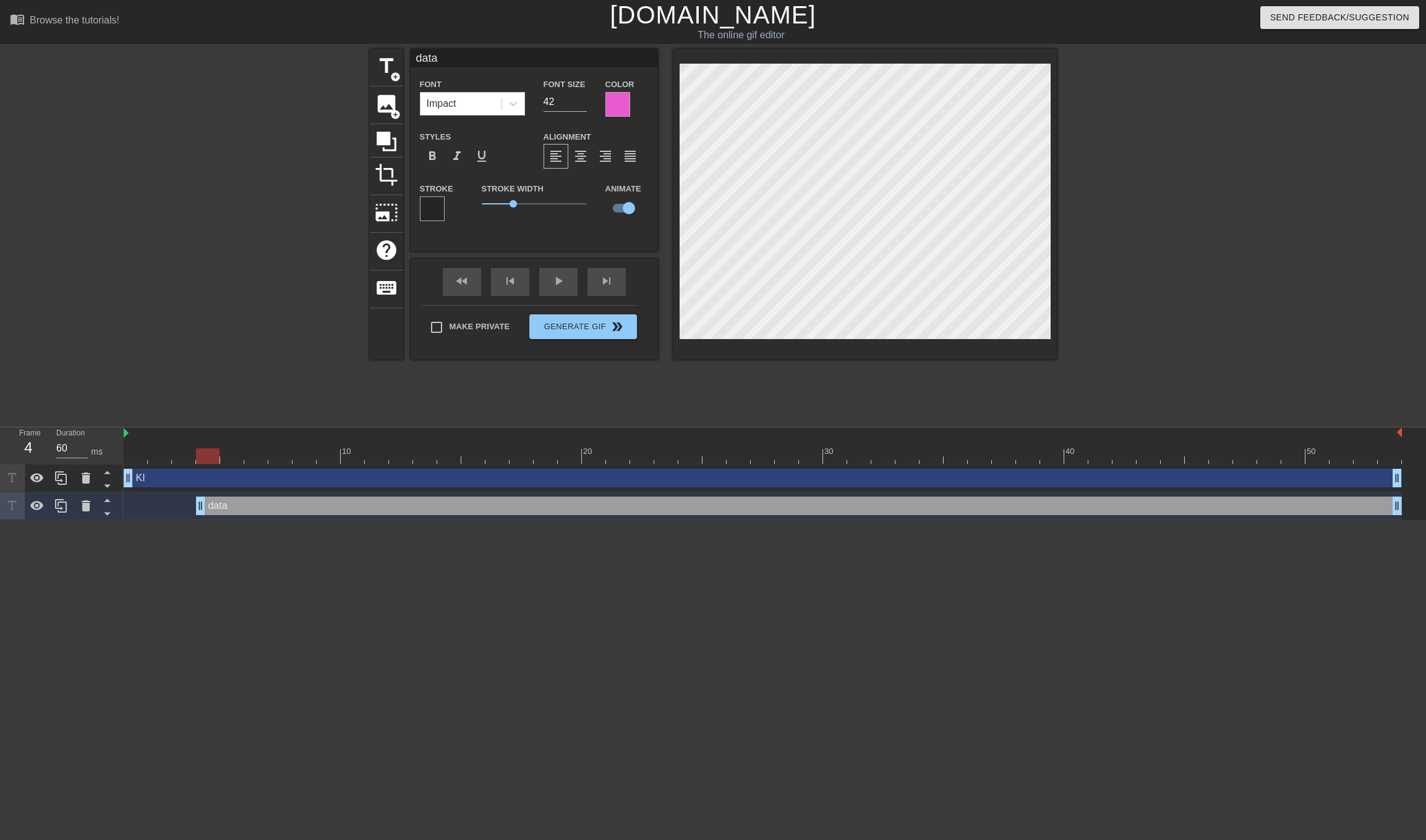
drag, startPoint x: 174, startPoint y: 507, endPoint x: 195, endPoint y: 506, distance: 21.0
click at [195, 506] on div "data drag_handle drag_handle" at bounding box center [762, 505] width 1278 height 19
drag, startPoint x: 202, startPoint y: 505, endPoint x: 233, endPoint y: 505, distance: 31.0
drag, startPoint x: 226, startPoint y: 509, endPoint x: 241, endPoint y: 509, distance: 15.0
click at [241, 509] on div "data drag_handle drag_handle" at bounding box center [762, 505] width 1278 height 19
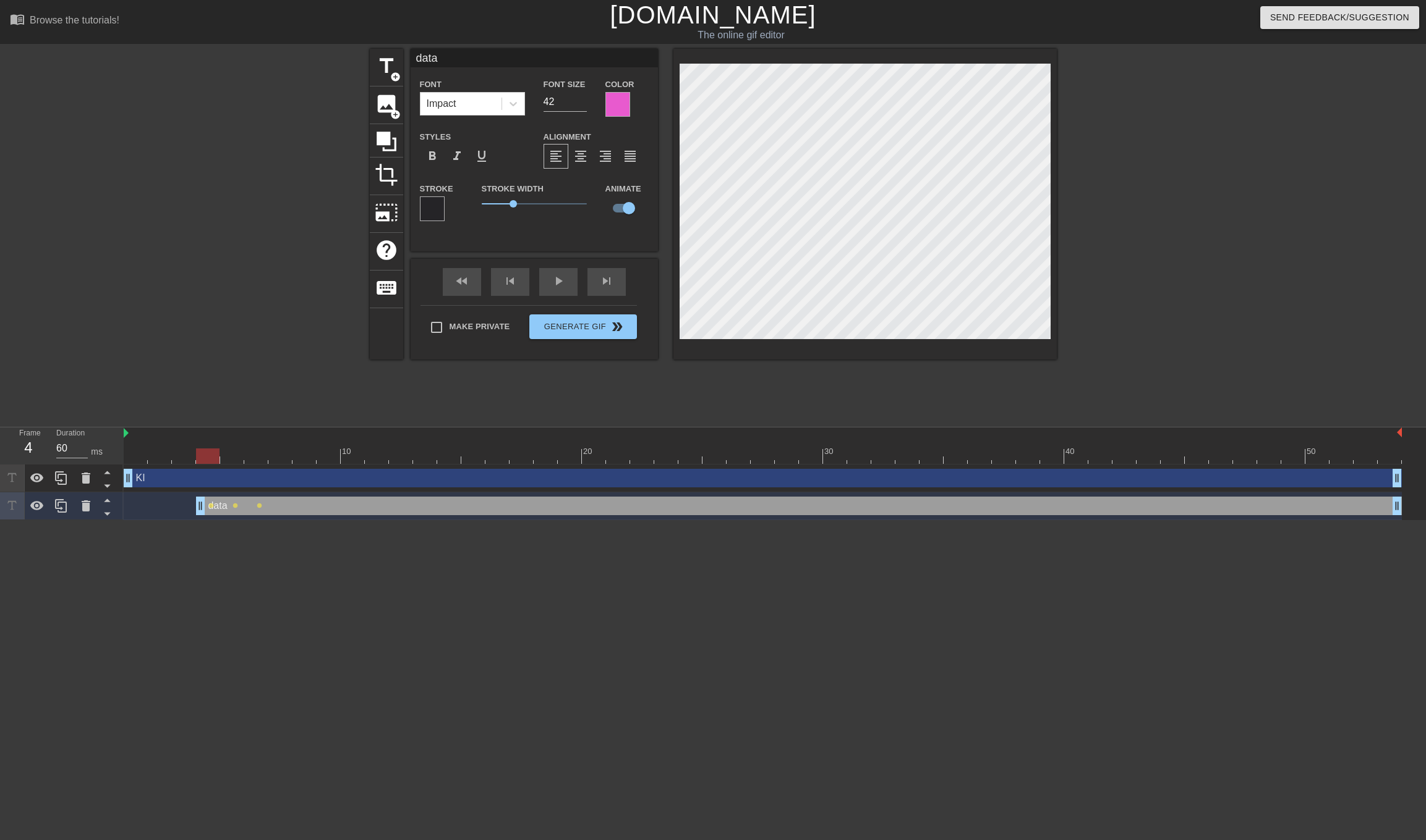
drag, startPoint x: 252, startPoint y: 503, endPoint x: 198, endPoint y: 505, distance: 54.0
drag, startPoint x: 201, startPoint y: 505, endPoint x: 262, endPoint y: 505, distance: 61.0
click at [262, 505] on div "data drag_handle drag_handle" at bounding box center [762, 505] width 1278 height 19
drag, startPoint x: 274, startPoint y: 510, endPoint x: 289, endPoint y: 510, distance: 15.0
click at [289, 510] on div "data drag_handle drag_handle" at bounding box center [762, 505] width 1278 height 19
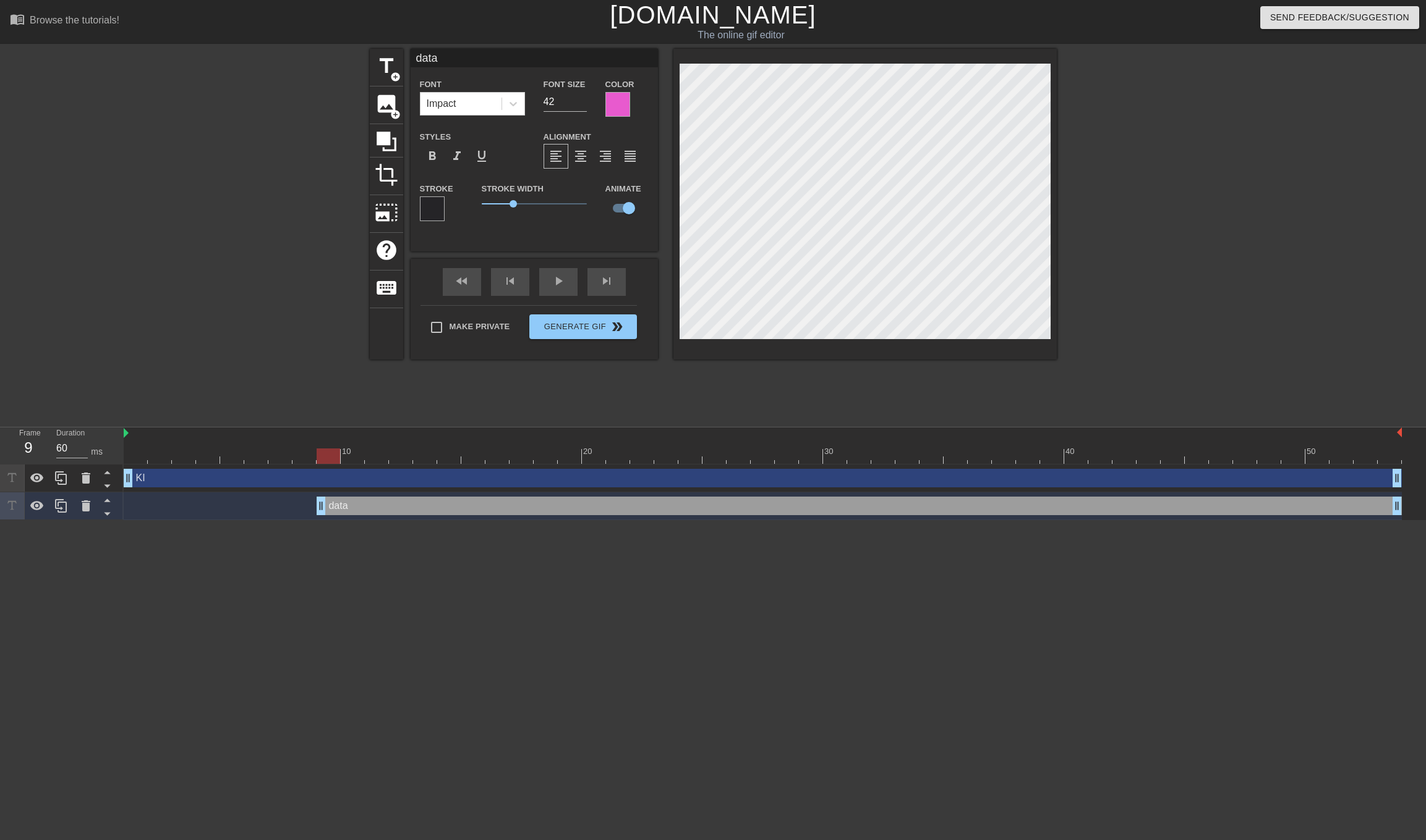
drag, startPoint x: 297, startPoint y: 503, endPoint x: 315, endPoint y: 503, distance: 18.0
click at [315, 503] on div "data drag_handle drag_handle" at bounding box center [762, 505] width 1278 height 19
drag, startPoint x: 323, startPoint y: 505, endPoint x: 339, endPoint y: 505, distance: 16.0
click at [339, 505] on div "data drag_handle drag_handle" at bounding box center [762, 505] width 1278 height 19
drag, startPoint x: 345, startPoint y: 509, endPoint x: 451, endPoint y: 505, distance: 106.1
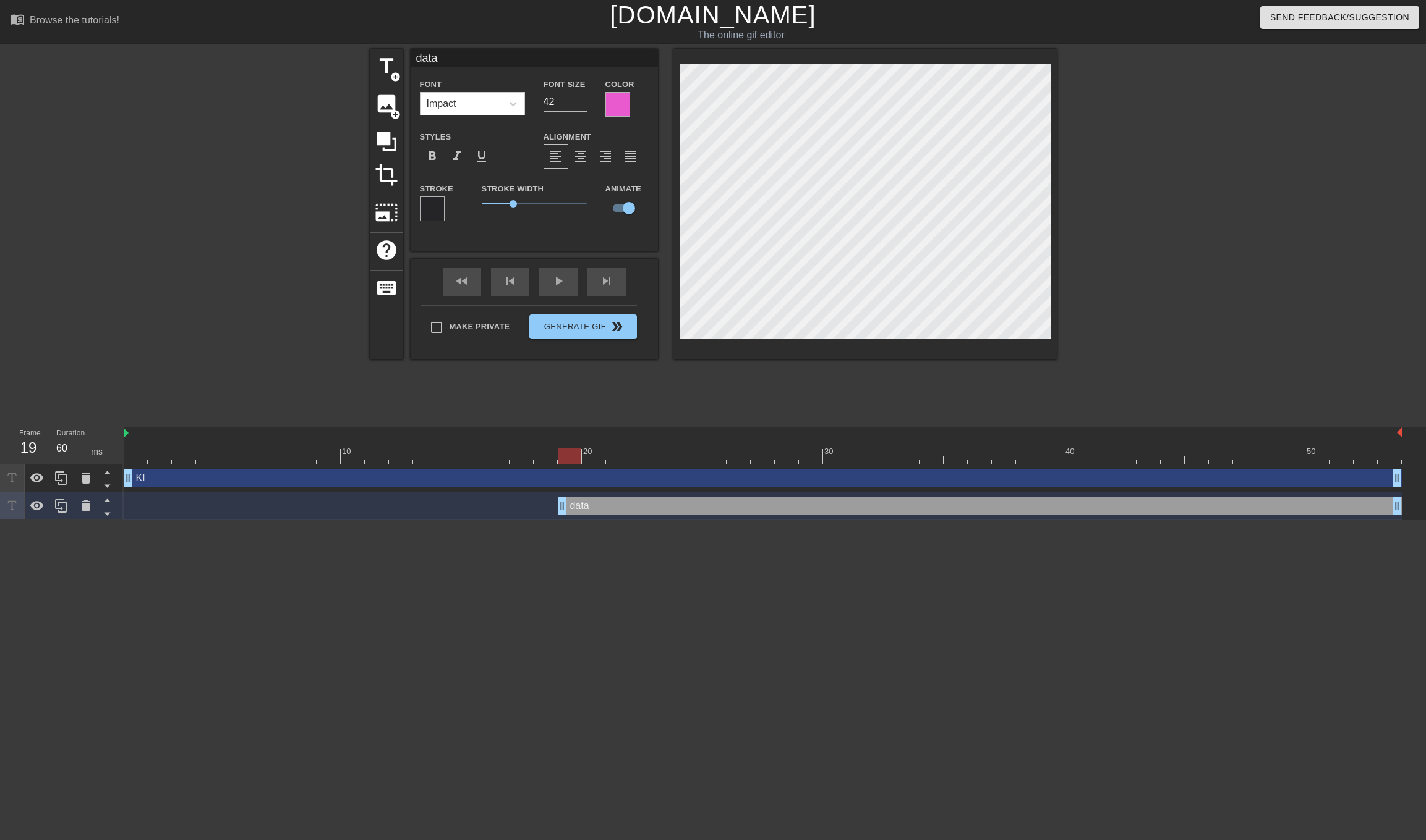
drag, startPoint x: 440, startPoint y: 510, endPoint x: 550, endPoint y: 508, distance: 110.0
click at [550, 508] on div "data drag_handle drag_handle" at bounding box center [762, 505] width 1278 height 19
drag, startPoint x: 562, startPoint y: 507, endPoint x: 678, endPoint y: 501, distance: 116.2
click at [678, 501] on div "data drag_handle drag_handle" at bounding box center [762, 505] width 1278 height 19
drag, startPoint x: 681, startPoint y: 506, endPoint x: 748, endPoint y: 502, distance: 67.1
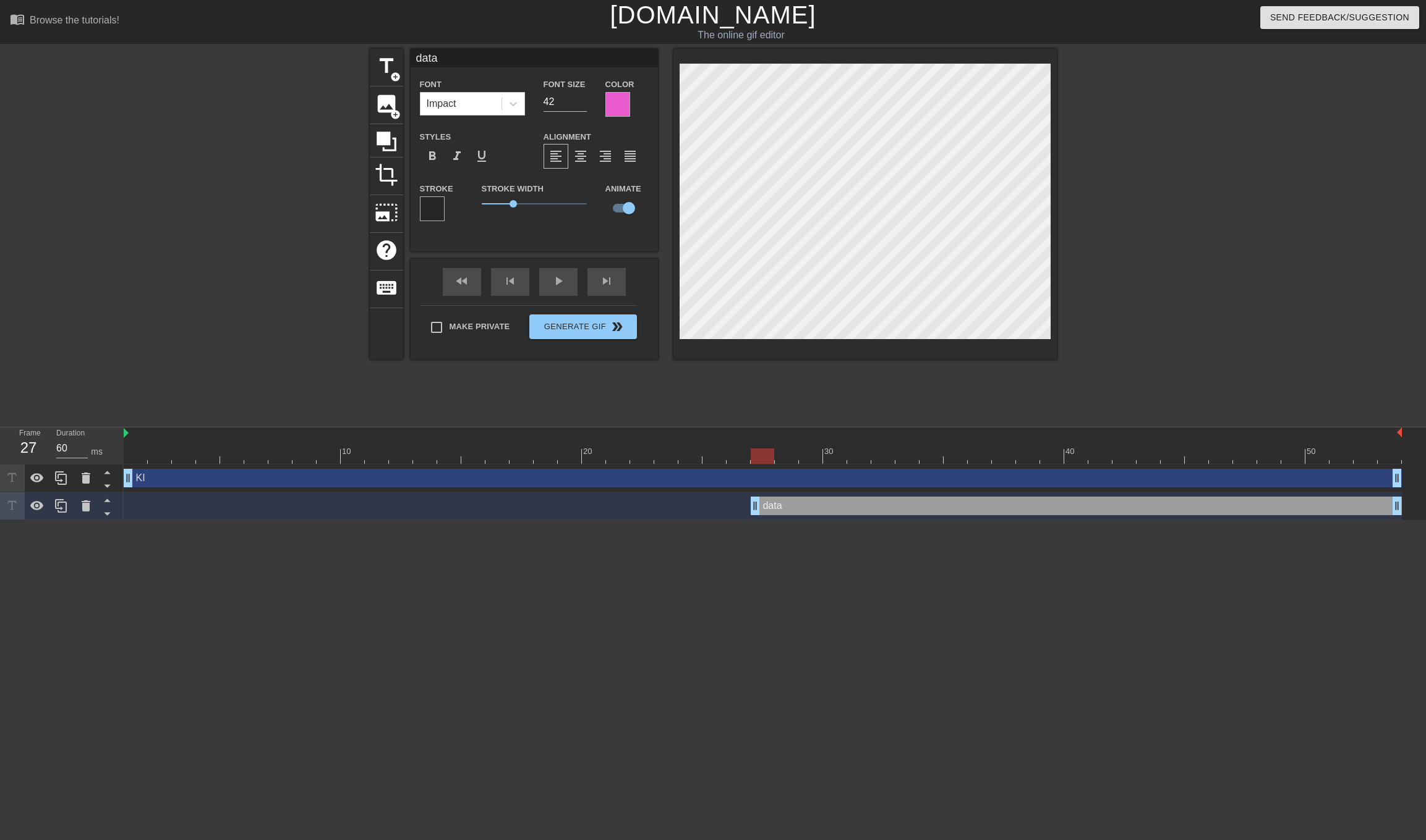
click at [748, 502] on div "data drag_handle drag_handle" at bounding box center [762, 505] width 1278 height 19
drag, startPoint x: 753, startPoint y: 503, endPoint x: 777, endPoint y: 504, distance: 24.0
drag, startPoint x: 778, startPoint y: 507, endPoint x: 796, endPoint y: 507, distance: 18.0
click at [796, 507] on div "data drag_handle drag_handle" at bounding box center [762, 505] width 1278 height 19
drag, startPoint x: 800, startPoint y: 505, endPoint x: 825, endPoint y: 505, distance: 25.0
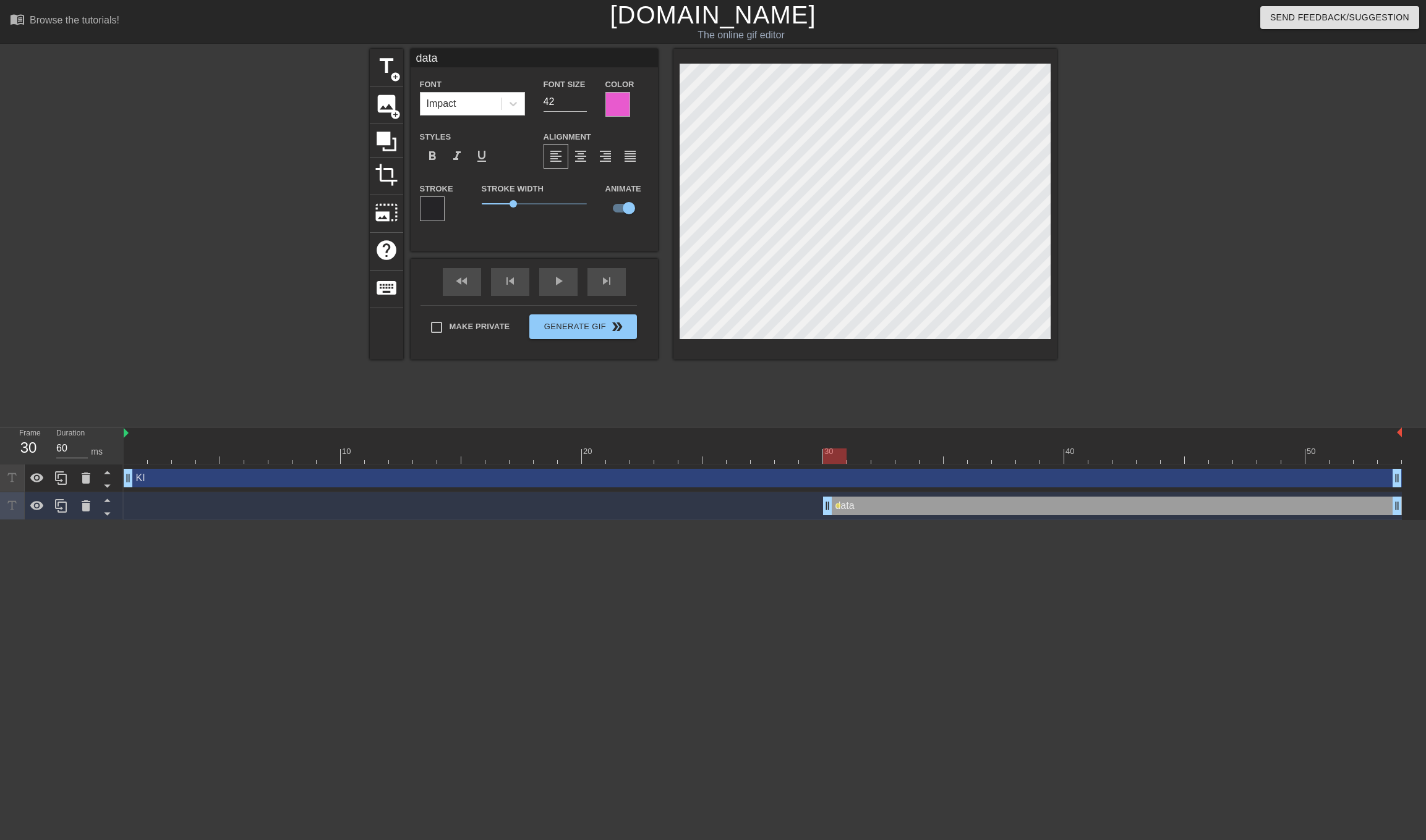
click at [654, 173] on div "title add_circle image add_circle crop photo_size_select_large help keyboard da…" at bounding box center [713, 204] width 687 height 311
drag, startPoint x: 828, startPoint y: 503, endPoint x: 1052, endPoint y: 495, distance: 224.1
click at [1052, 495] on div "data drag_handle drag_handle" at bounding box center [762, 506] width 1278 height 28
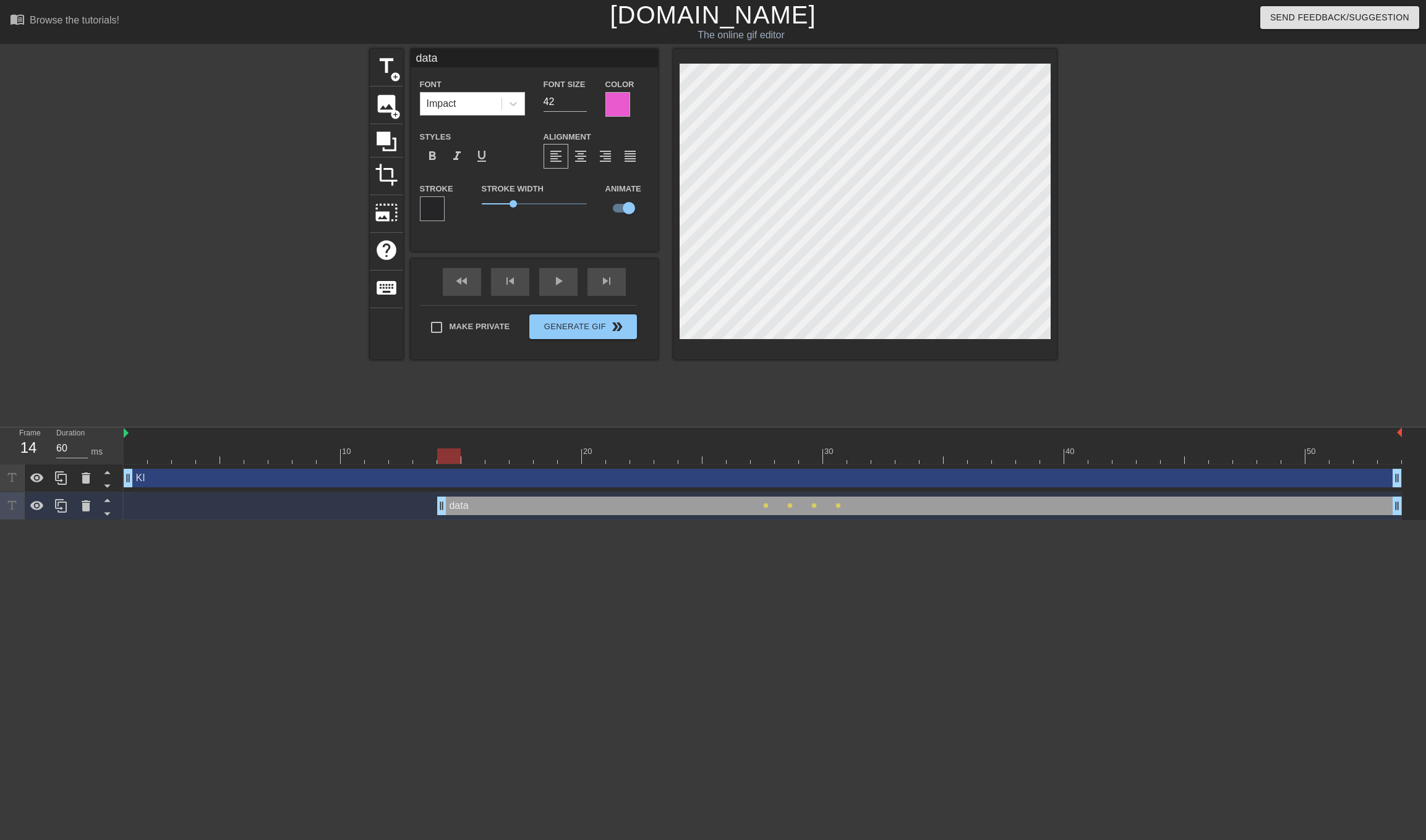
drag, startPoint x: 1048, startPoint y: 508, endPoint x: 434, endPoint y: 521, distance: 614.1
click at [434, 520] on html "menu_book Browse the tutorials! [DOMAIN_NAME] The online gif editor Send Feedba…" at bounding box center [713, 260] width 1426 height 520
drag, startPoint x: 440, startPoint y: 511, endPoint x: 309, endPoint y: 511, distance: 131.0
click at [309, 510] on div "data drag_handle drag_handle lens lens lens lens lens lens" at bounding box center [762, 505] width 1278 height 19
drag, startPoint x: 321, startPoint y: 511, endPoint x: 371, endPoint y: 516, distance: 50.2
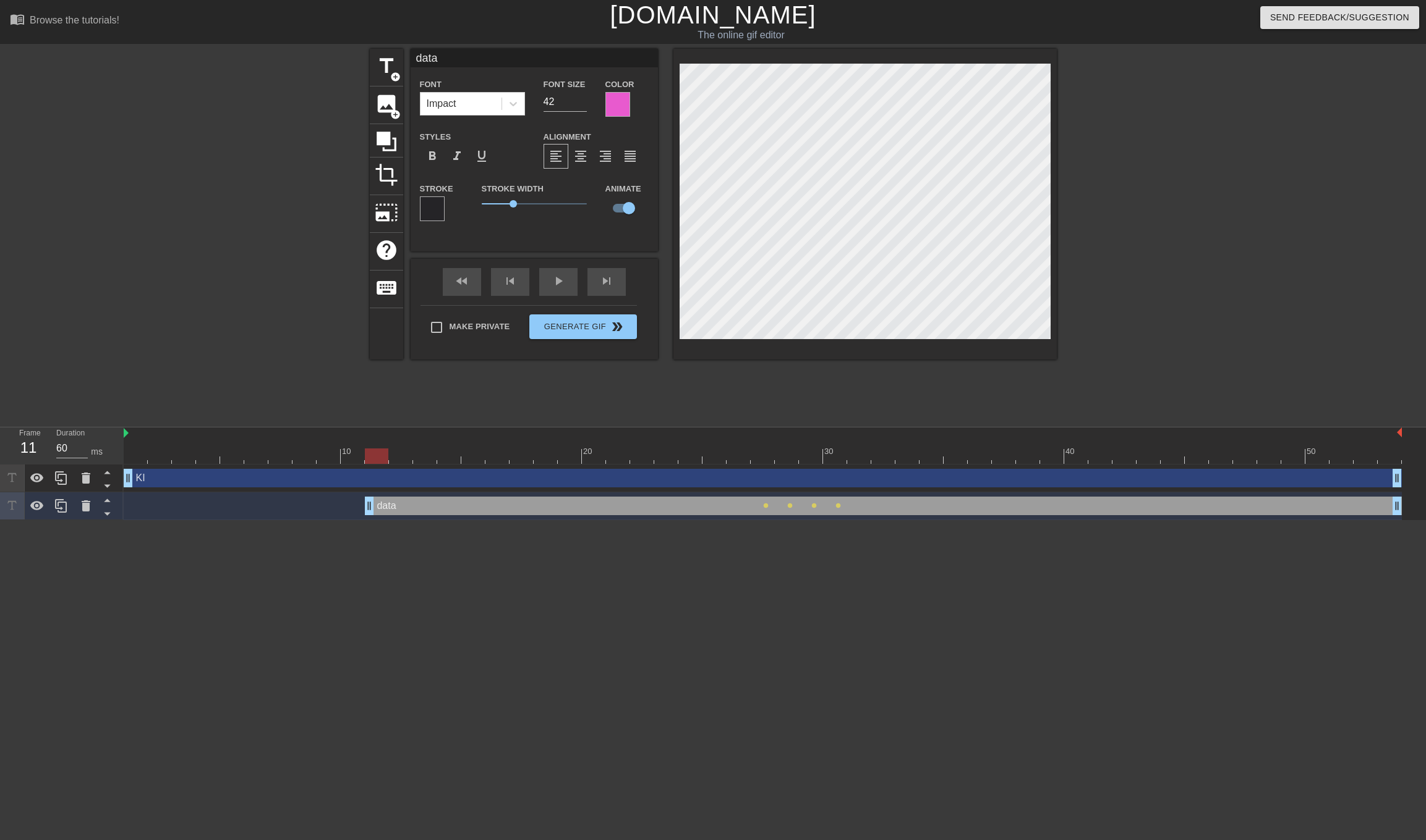
click at [371, 516] on div "data drag_handle drag_handle lens lens lens lens" at bounding box center [762, 506] width 1278 height 28
drag, startPoint x: 369, startPoint y: 507, endPoint x: 506, endPoint y: 504, distance: 137.0
click at [506, 504] on div "data drag_handle drag_handle lens lens lens lens" at bounding box center [762, 505] width 1278 height 19
drag, startPoint x: 515, startPoint y: 507, endPoint x: 126, endPoint y: 503, distance: 389.0
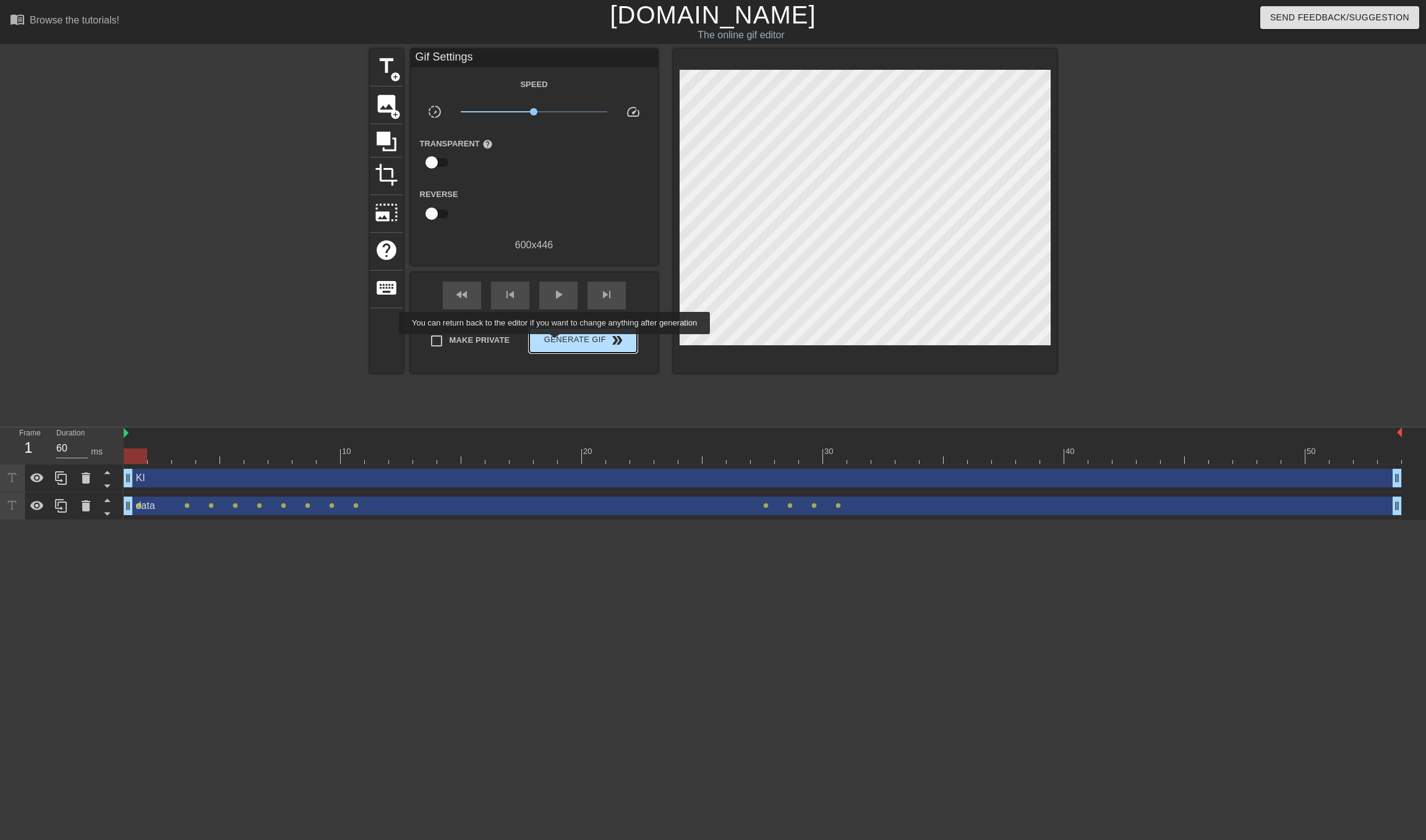
click at [562, 343] on span "Generate Gif double_arrow" at bounding box center [582, 340] width 97 height 15
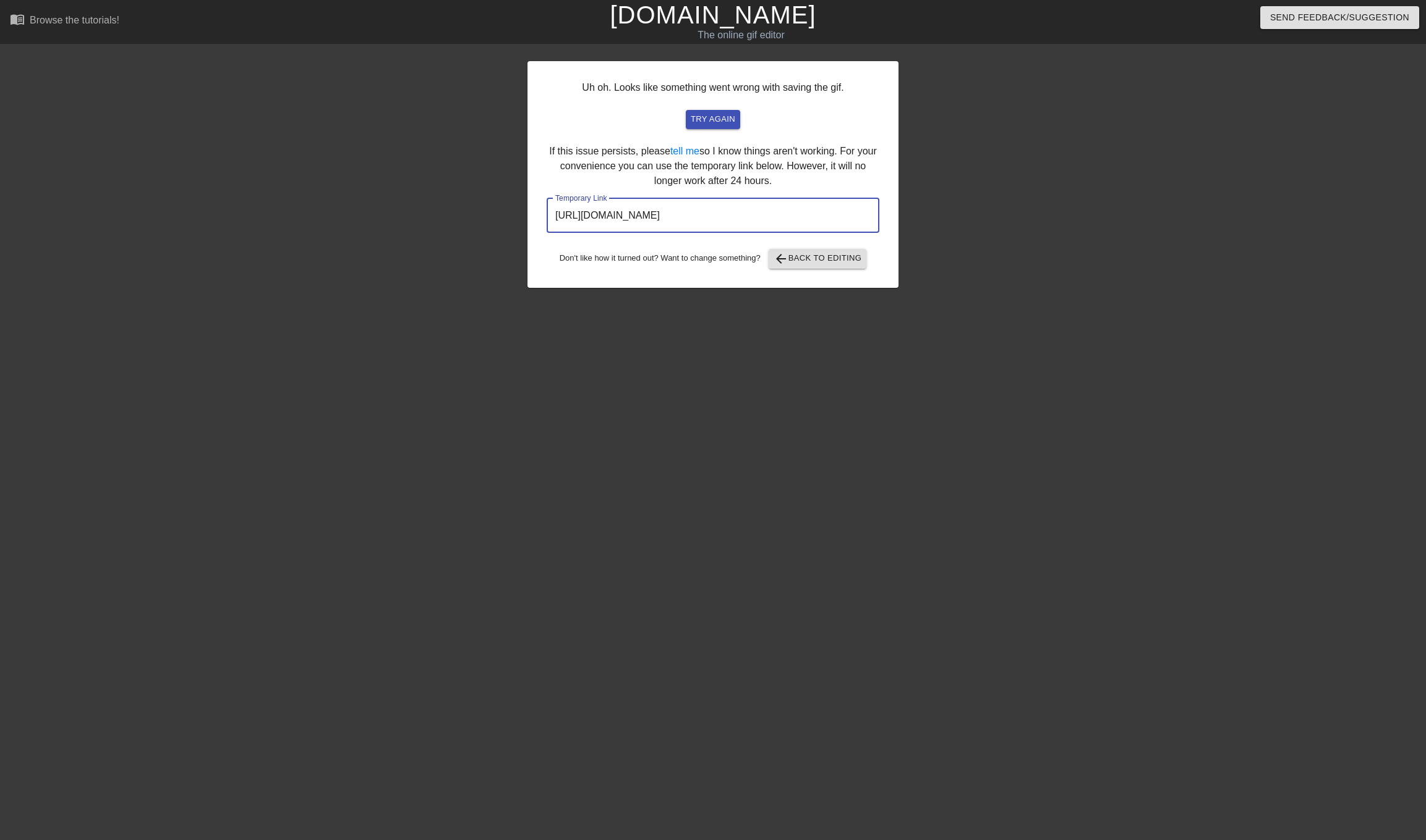
drag, startPoint x: 805, startPoint y: 214, endPoint x: 506, endPoint y: 202, distance: 299.2
click at [506, 202] on div "Uh oh. Looks like something went wrong with saving the gif. try again If this i…" at bounding box center [713, 234] width 1426 height 371
